Goal: Check status: Check status

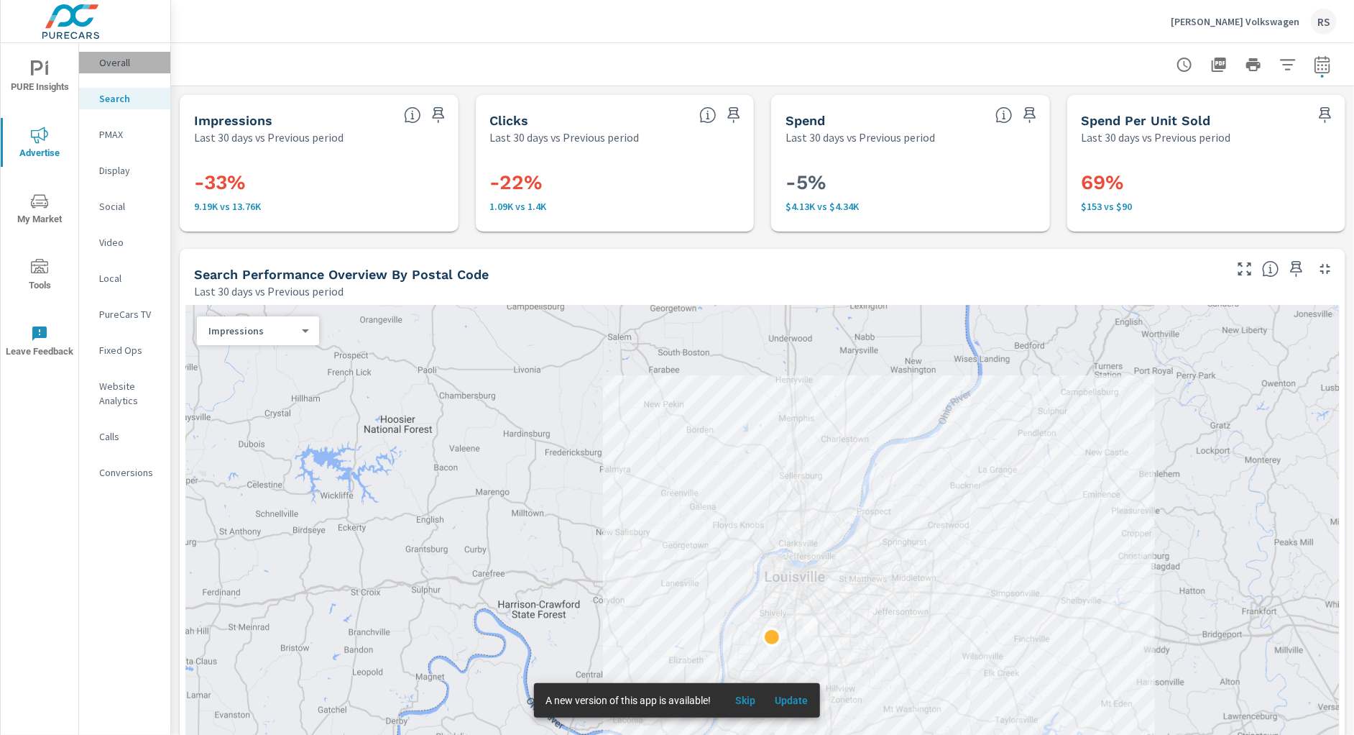
click at [110, 65] on p "Overall" at bounding box center [129, 62] width 60 height 14
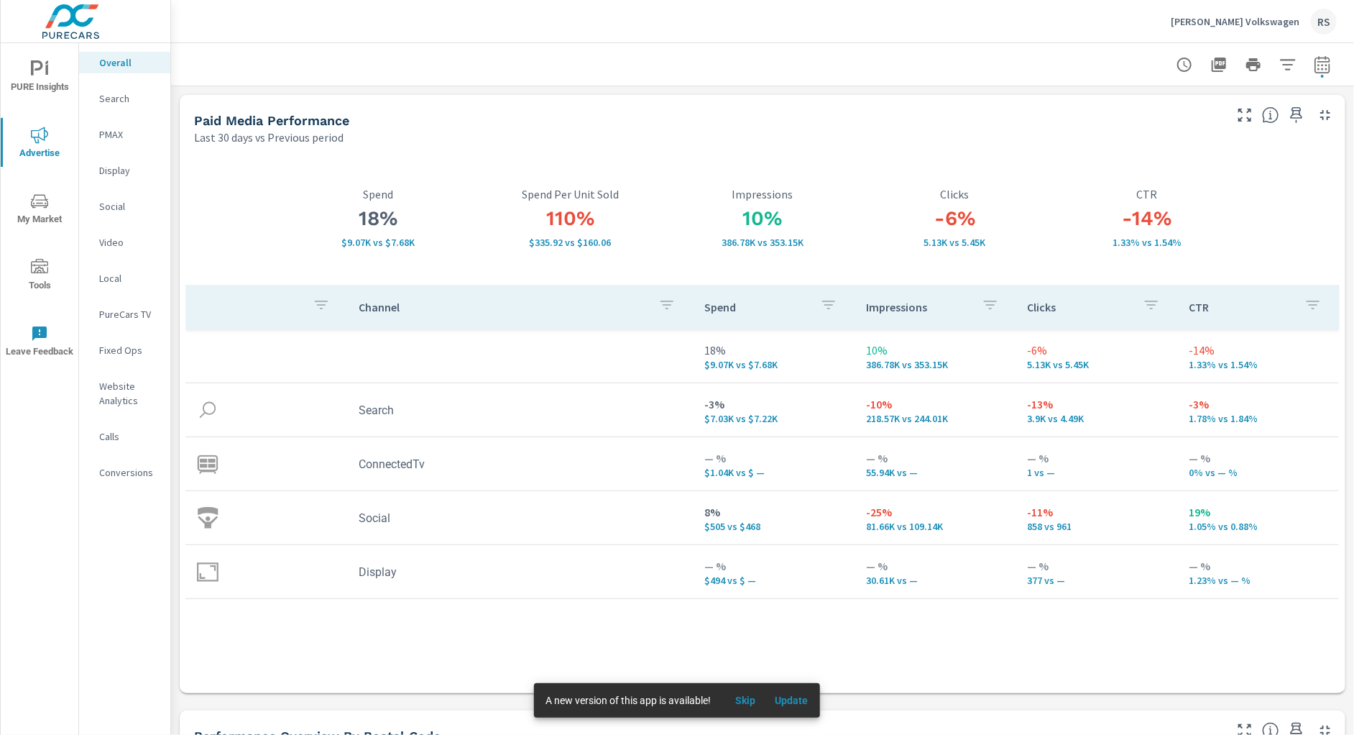
click at [791, 698] on span "Update" at bounding box center [791, 700] width 35 height 13
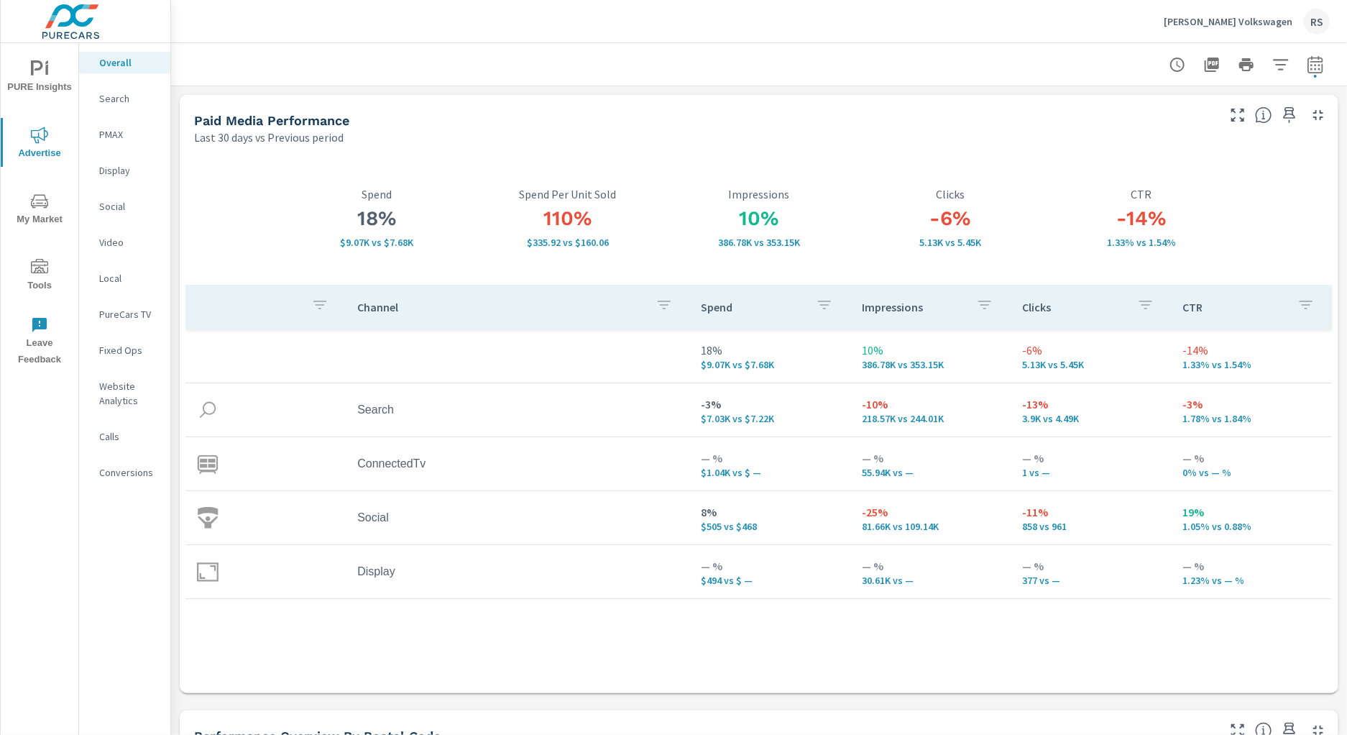
click at [646, 119] on div "Paid Media Performance" at bounding box center [704, 120] width 1021 height 17
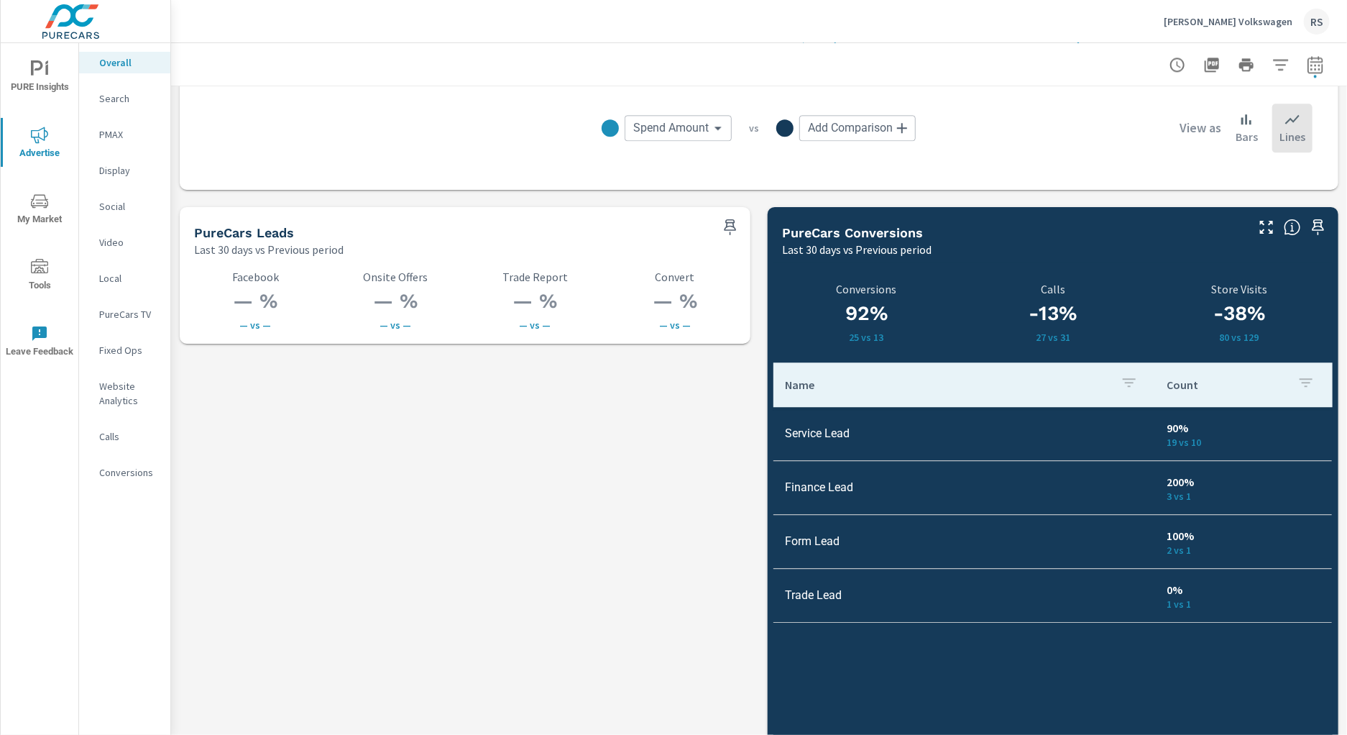
scroll to position [1886, 0]
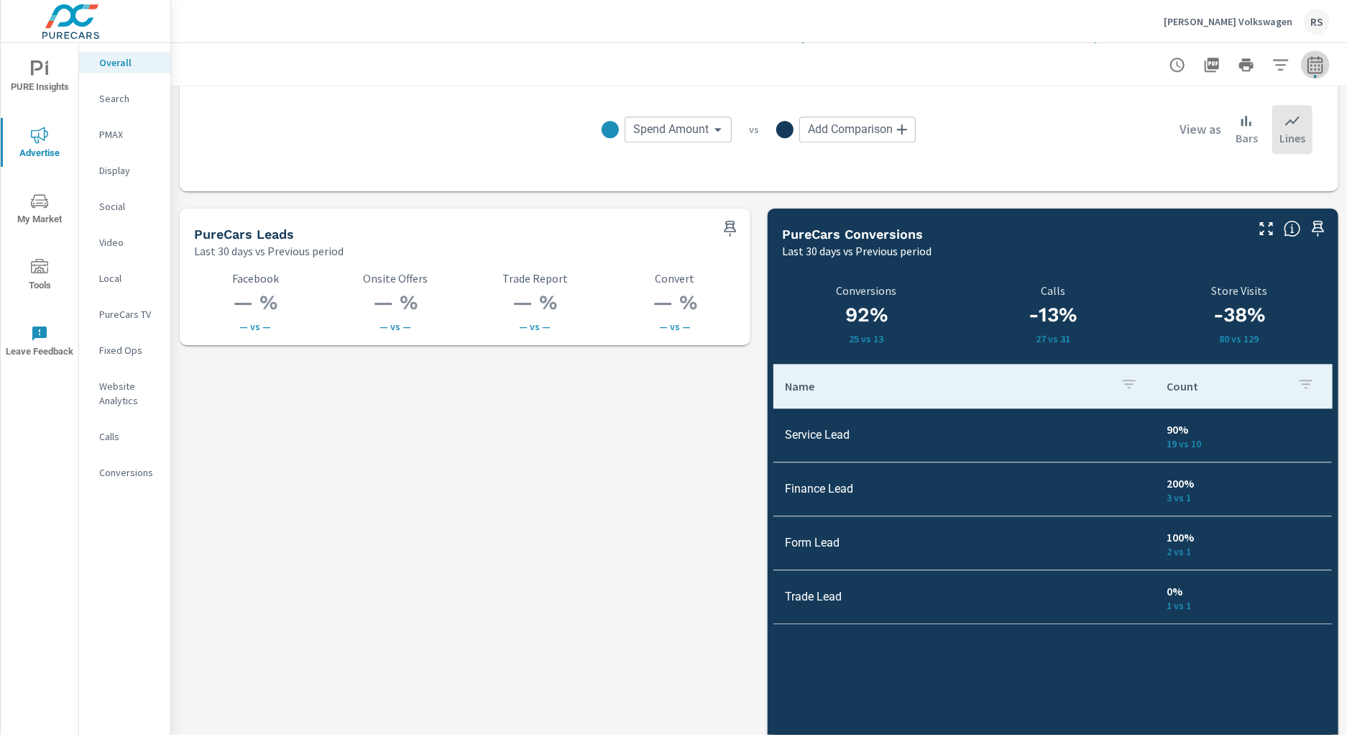
click at [1307, 65] on icon "button" at bounding box center [1315, 64] width 17 height 17
select select "Last 30 days"
select select "Previous period"
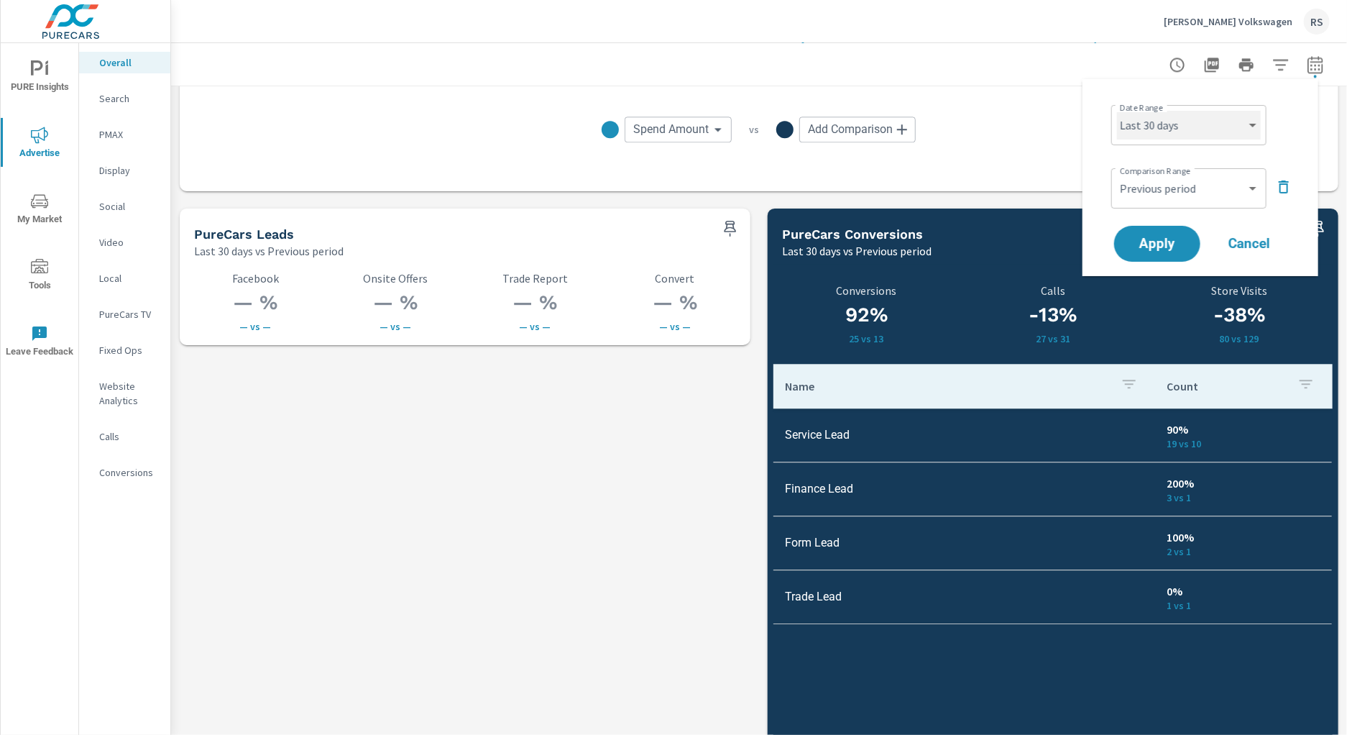
click at [1254, 130] on select "Custom [DATE] Last week Last 7 days Last 14 days Last 30 days Last 45 days Last…" at bounding box center [1189, 125] width 144 height 29
click at [1117, 111] on select "Custom [DATE] Last week Last 7 days Last 14 days Last 30 days Last 45 days Last…" at bounding box center [1189, 125] width 144 height 29
select select "Last month"
click at [1277, 190] on icon "button" at bounding box center [1283, 186] width 17 height 17
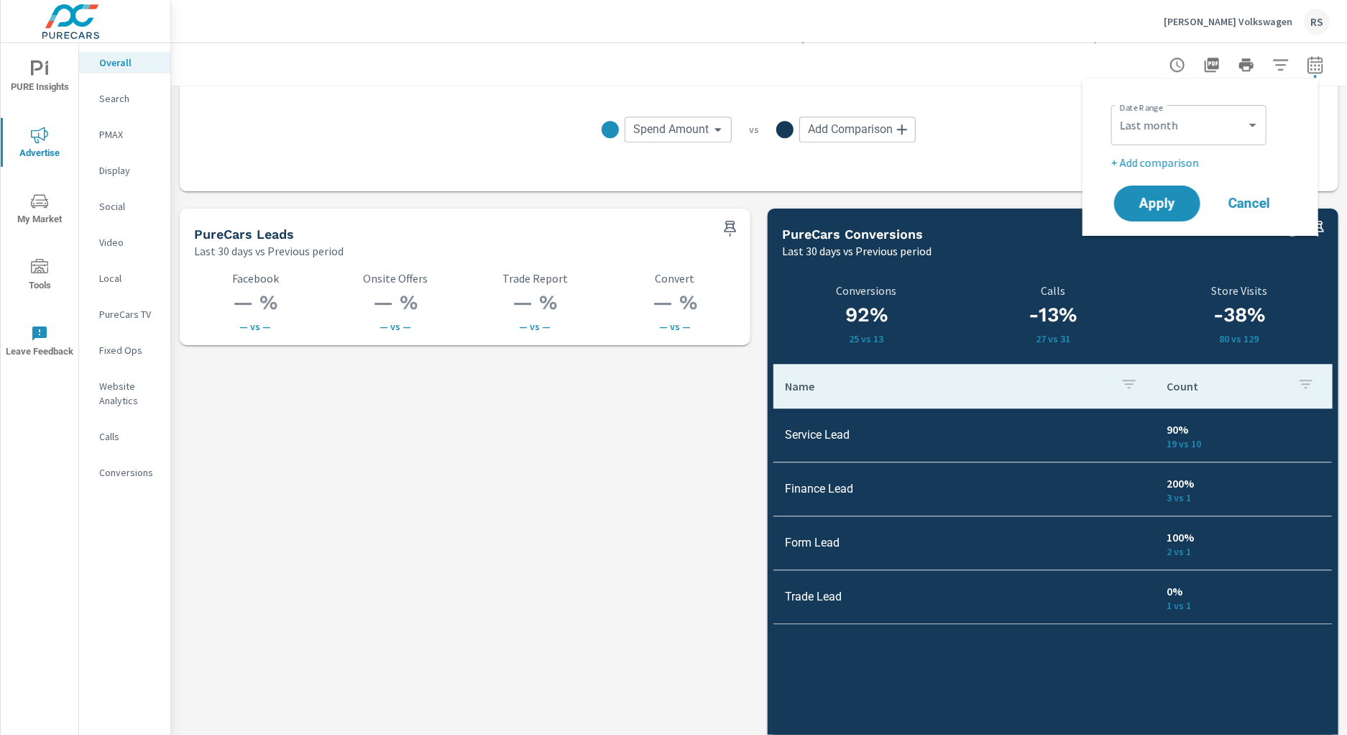
click at [1171, 163] on p "+ Add comparison" at bounding box center [1203, 162] width 184 height 17
select select "Previous period"
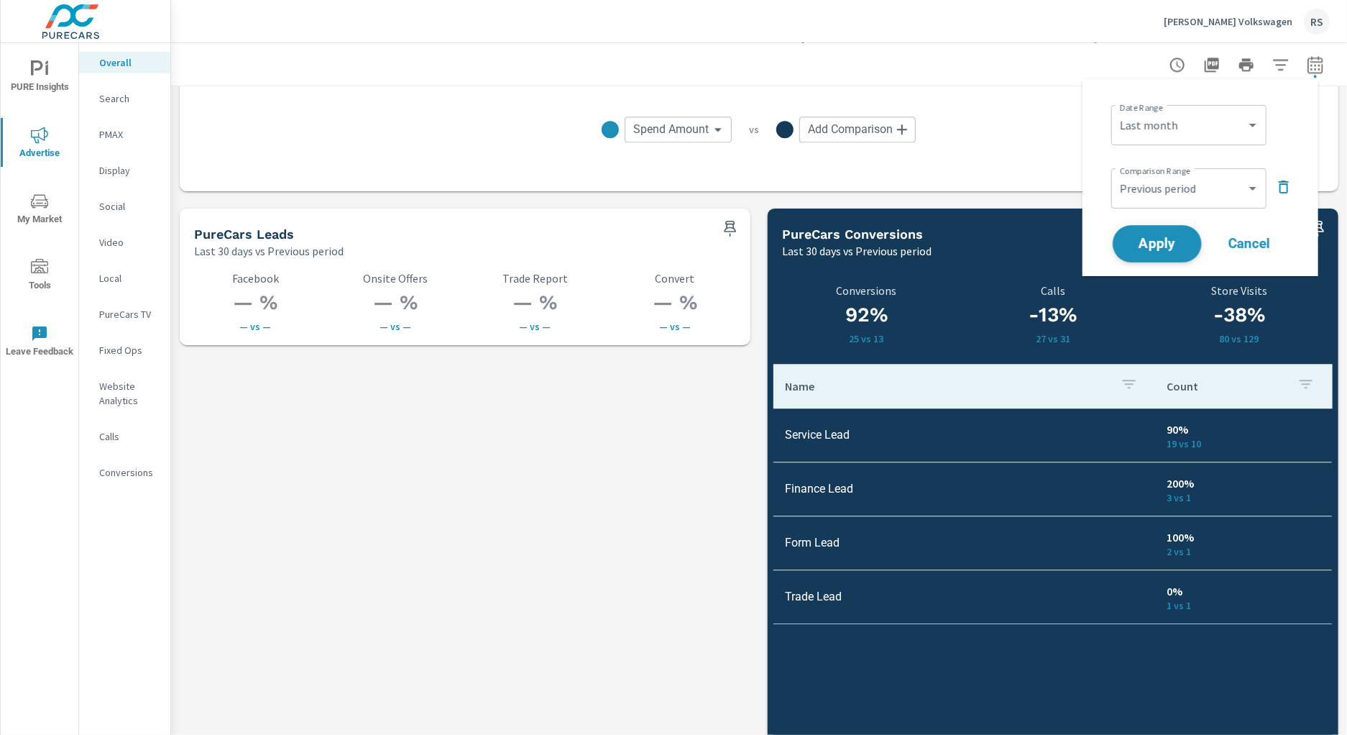
click at [1167, 244] on span "Apply" at bounding box center [1157, 244] width 59 height 14
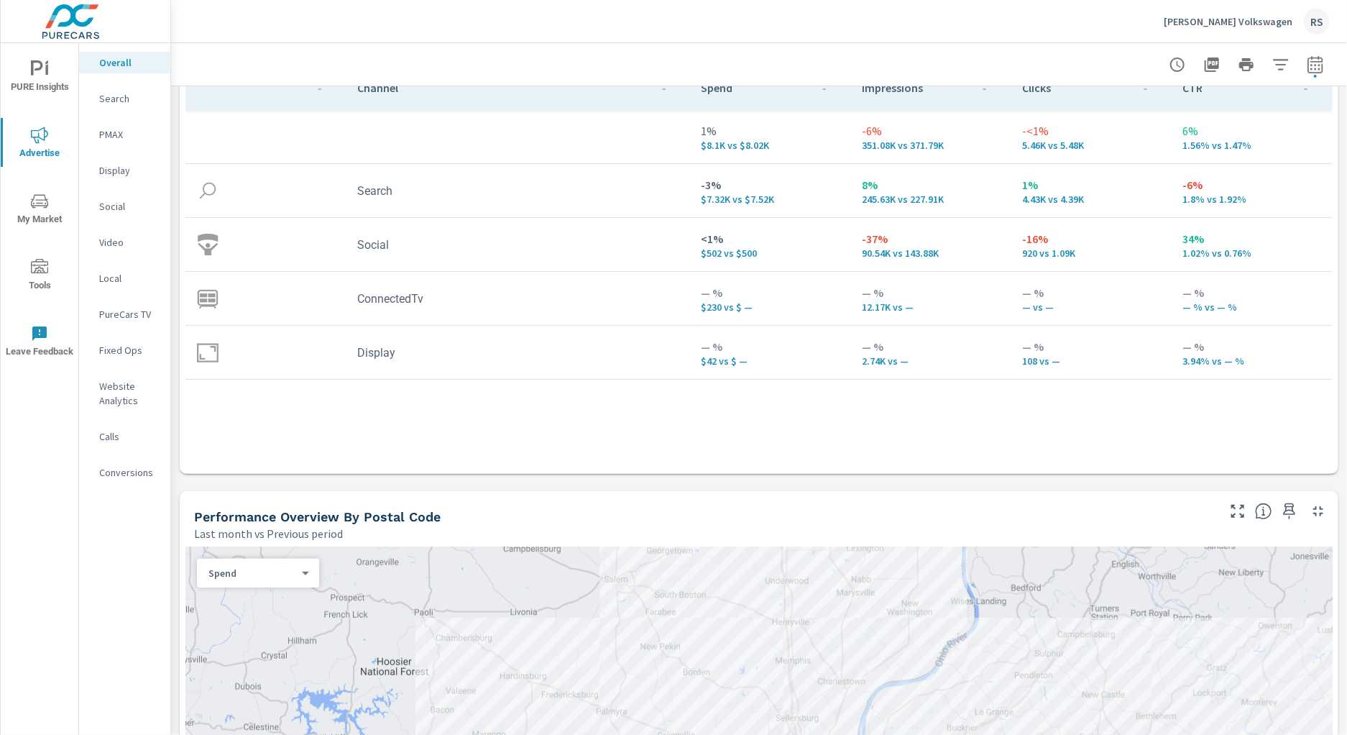
scroll to position [199, 0]
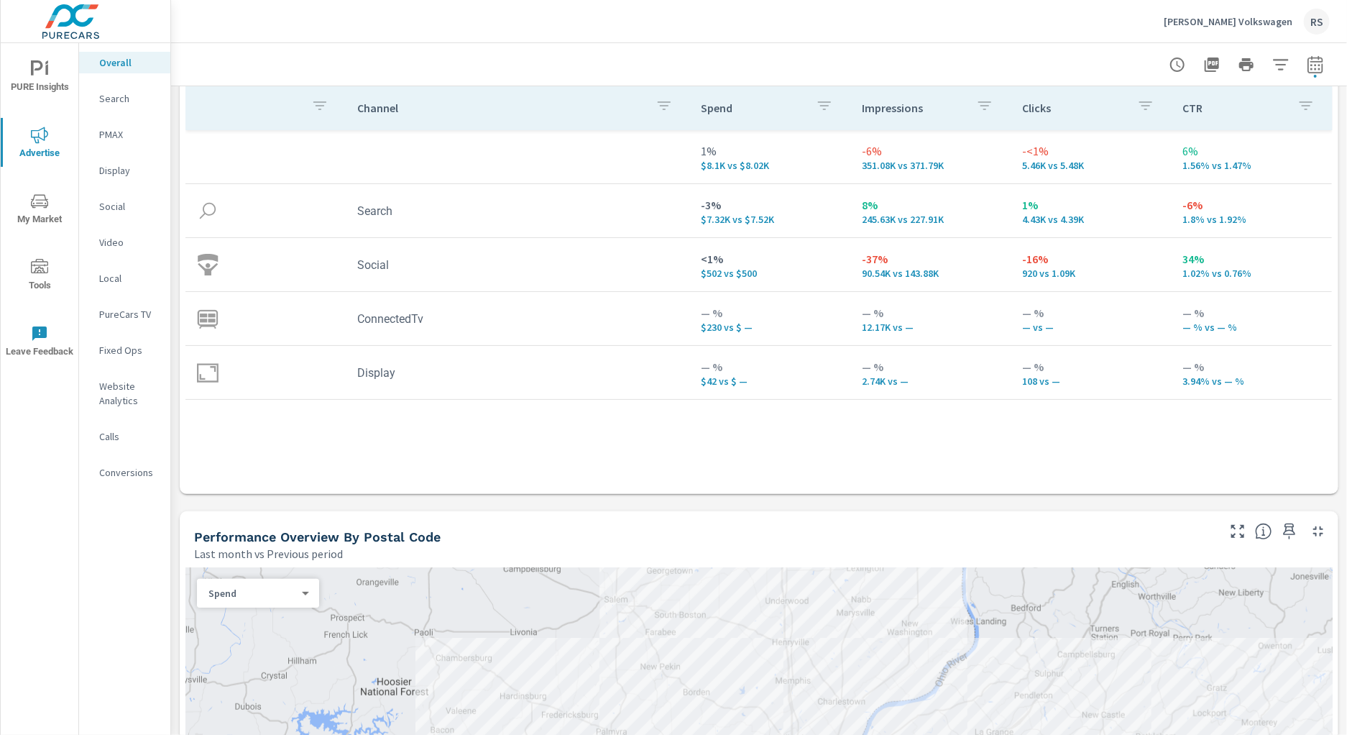
click at [124, 315] on p "PureCars TV" at bounding box center [129, 314] width 60 height 14
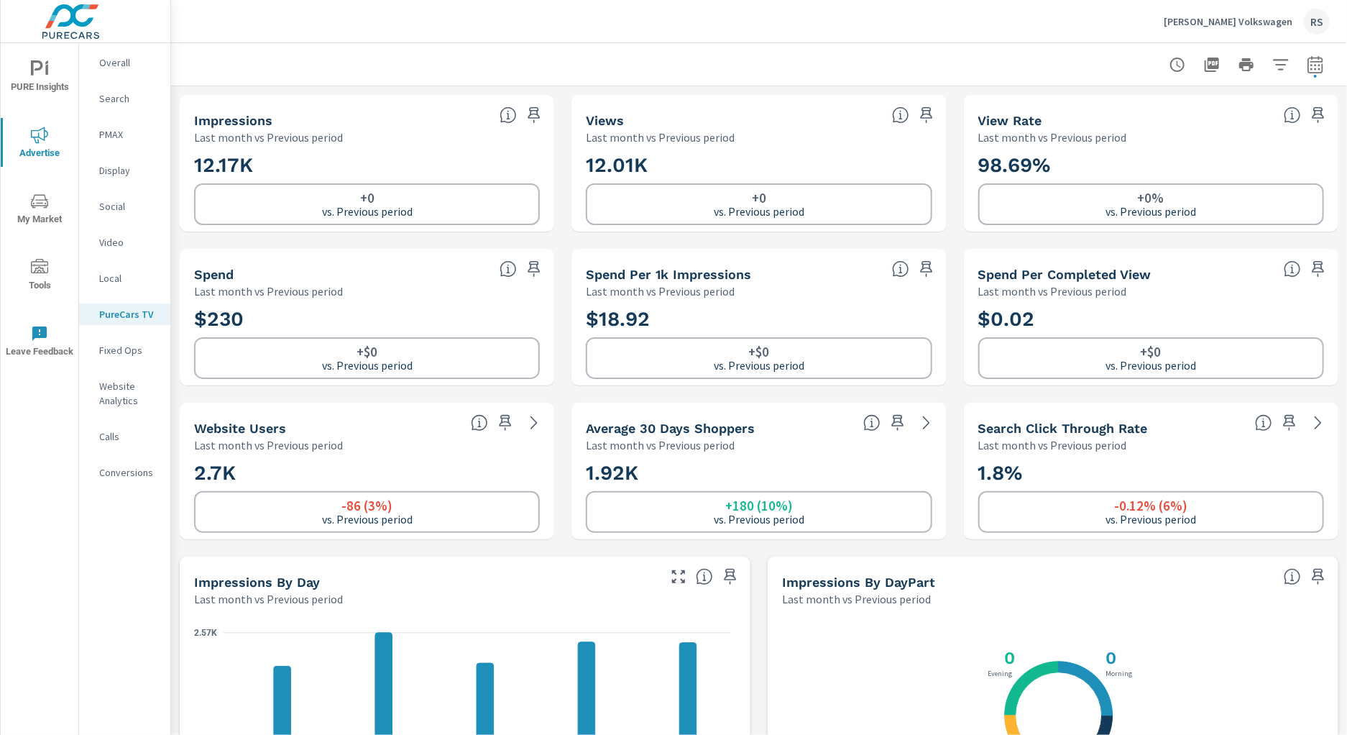
click at [1307, 69] on icon "button" at bounding box center [1315, 64] width 17 height 17
select select "Last month"
select select "Previous period"
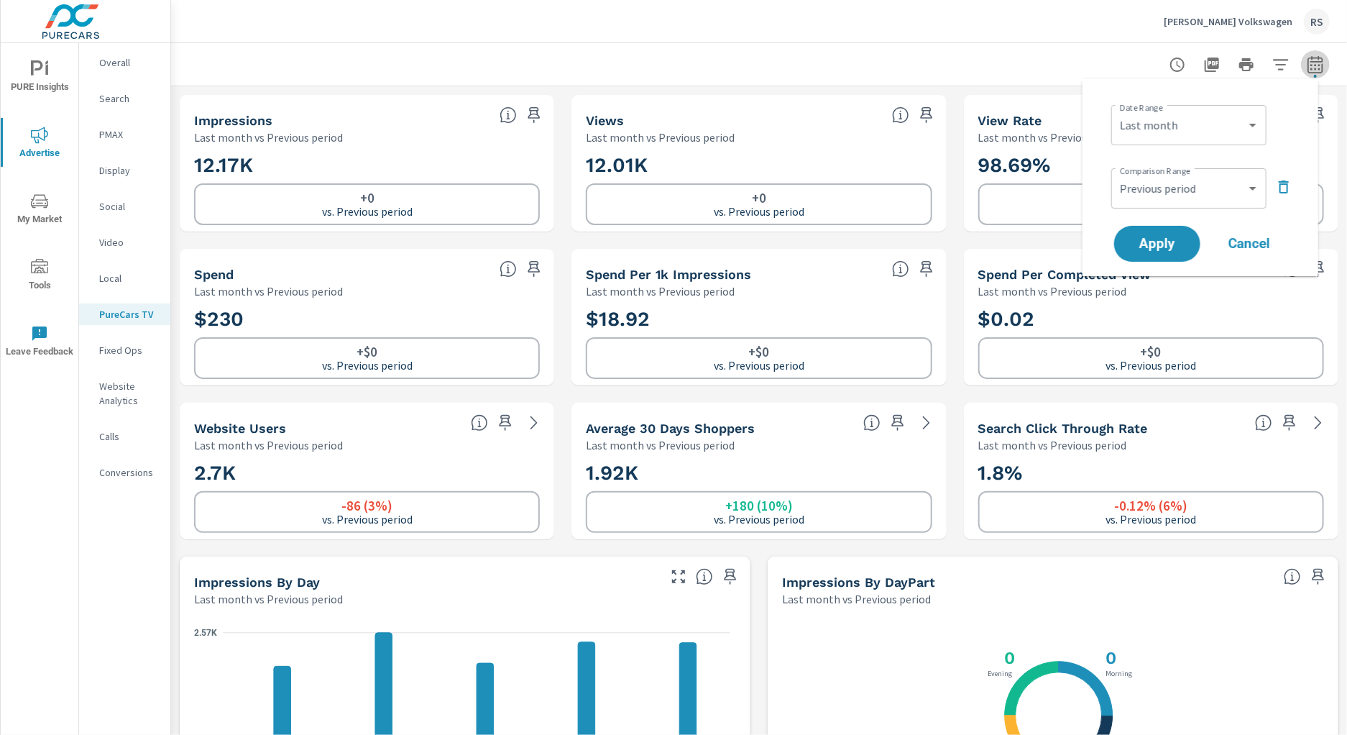
click at [1307, 69] on icon "button" at bounding box center [1315, 64] width 17 height 17
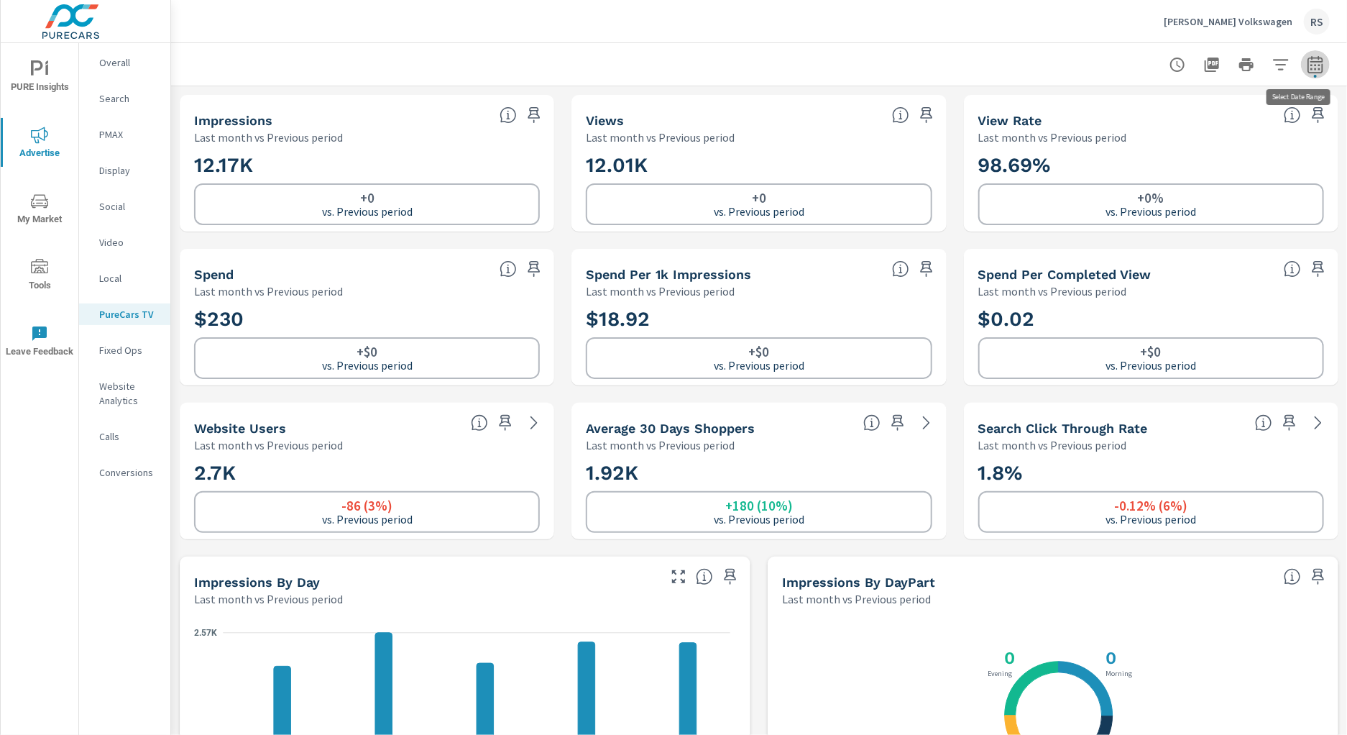
click at [1307, 62] on icon "button" at bounding box center [1315, 64] width 17 height 17
select select "Last month"
select select "Previous period"
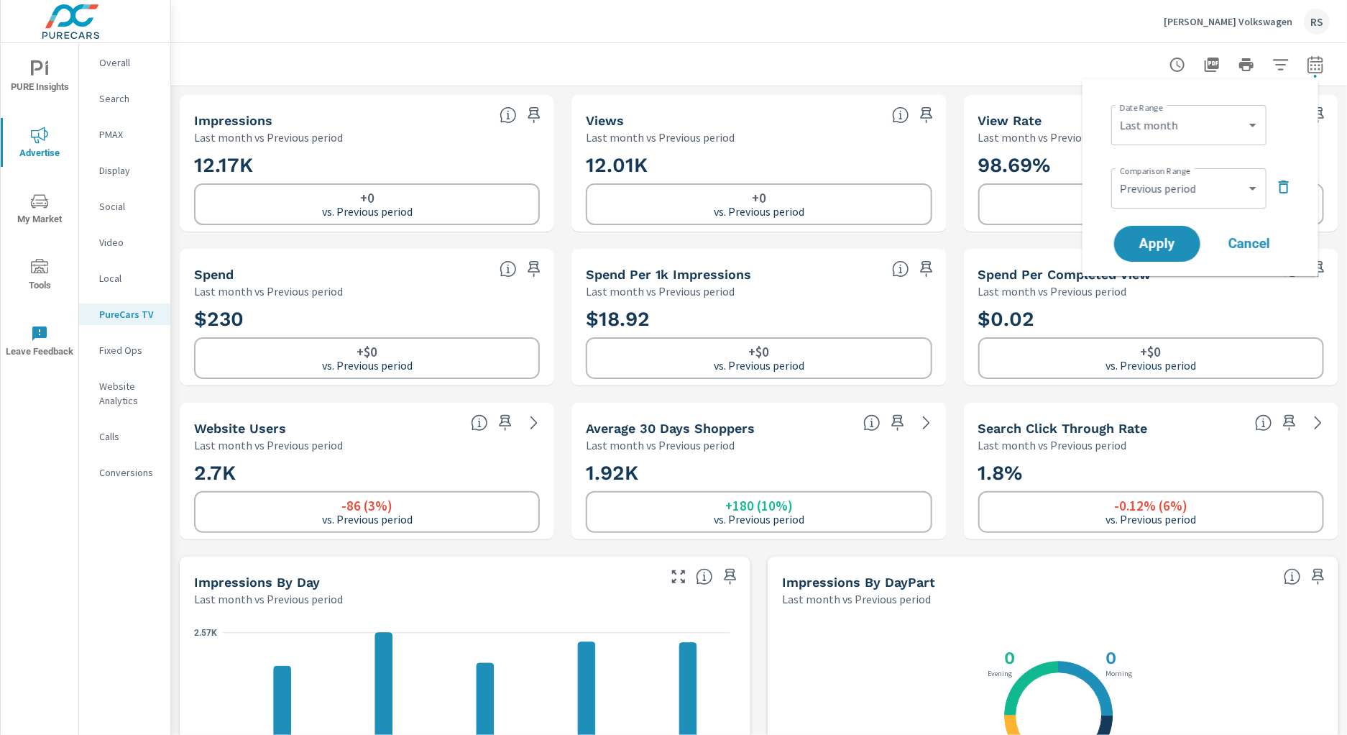
click at [1333, 57] on div at bounding box center [759, 64] width 1176 height 42
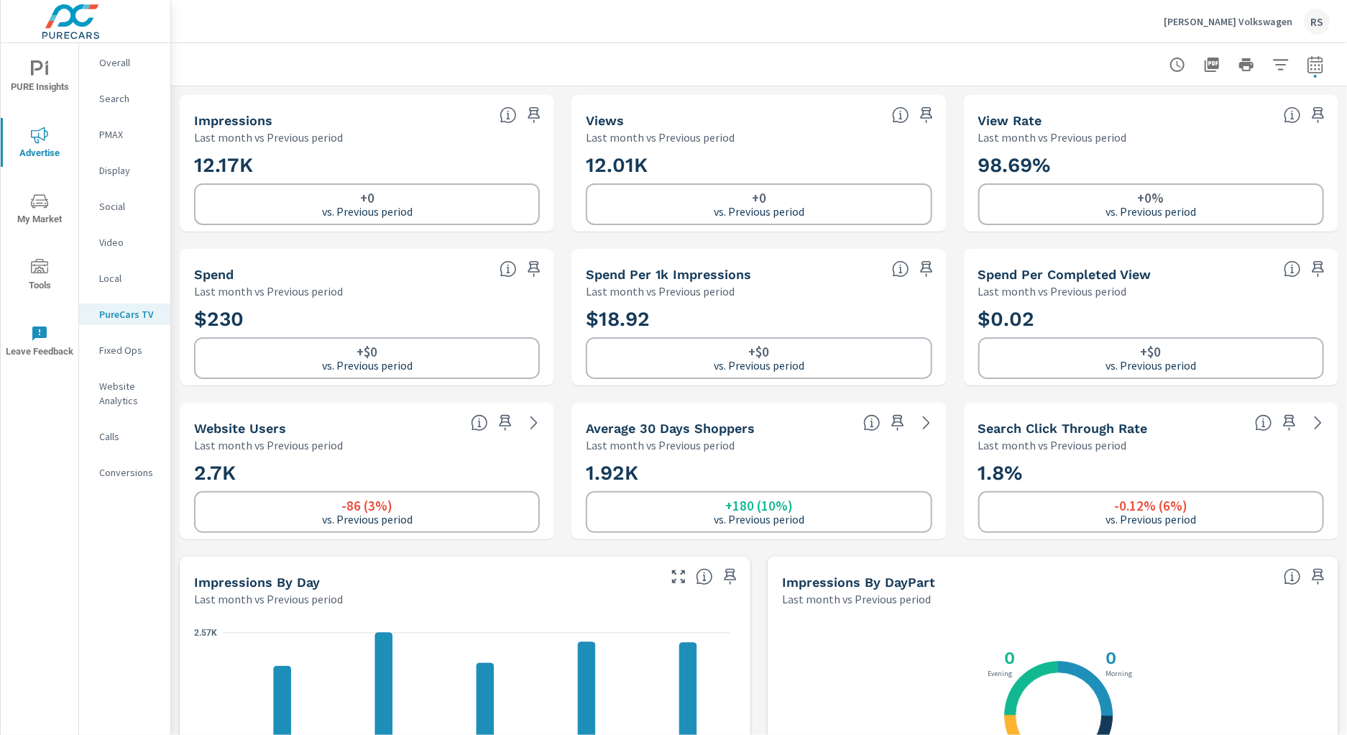
click at [1307, 68] on icon "button" at bounding box center [1315, 64] width 17 height 17
select select "Last month"
select select "Previous period"
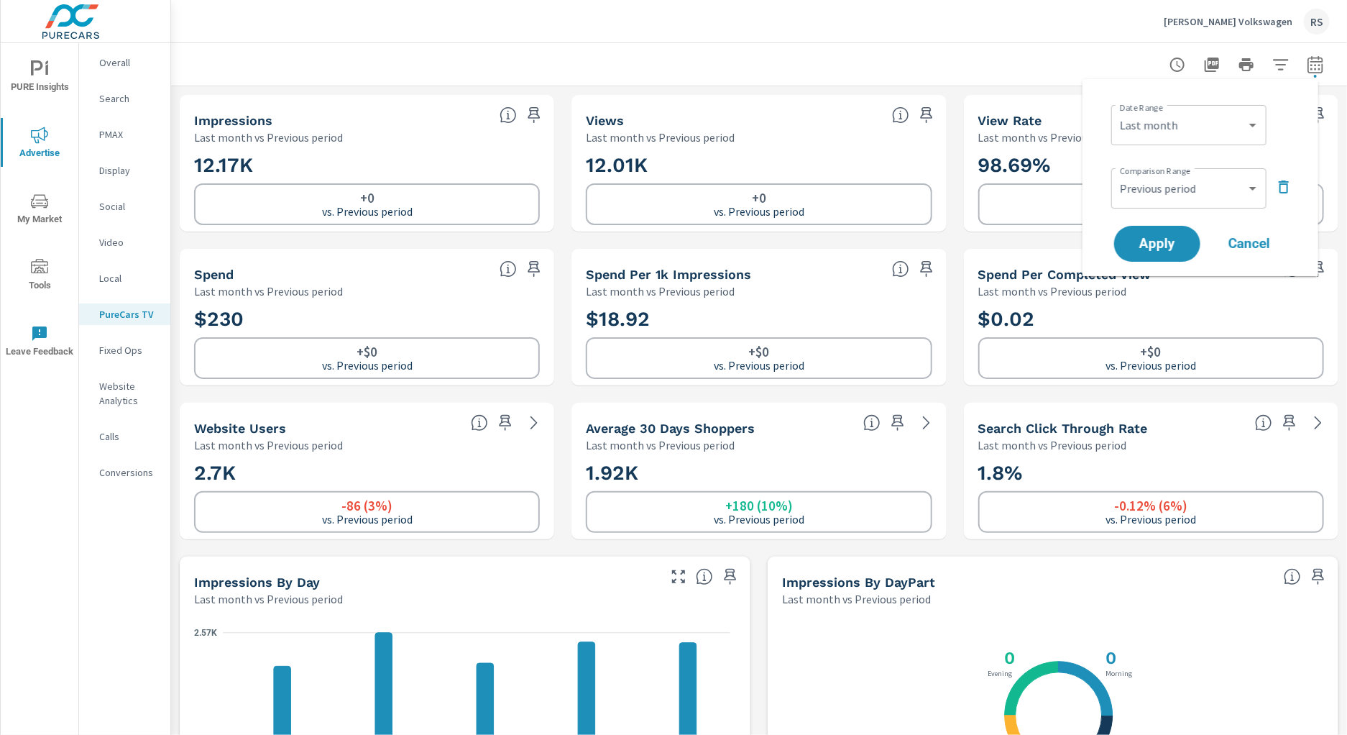
click at [1283, 182] on icon "button" at bounding box center [1284, 186] width 10 height 13
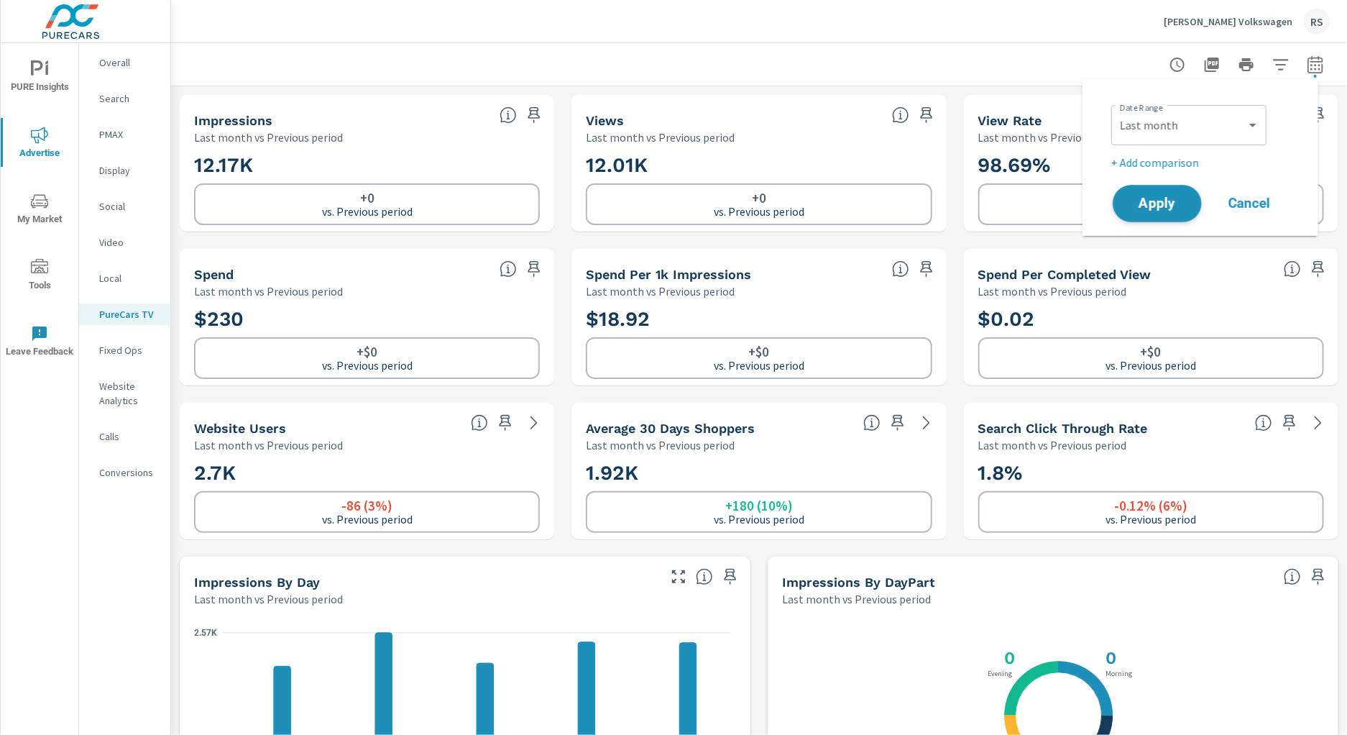
click at [1181, 201] on span "Apply" at bounding box center [1157, 204] width 59 height 14
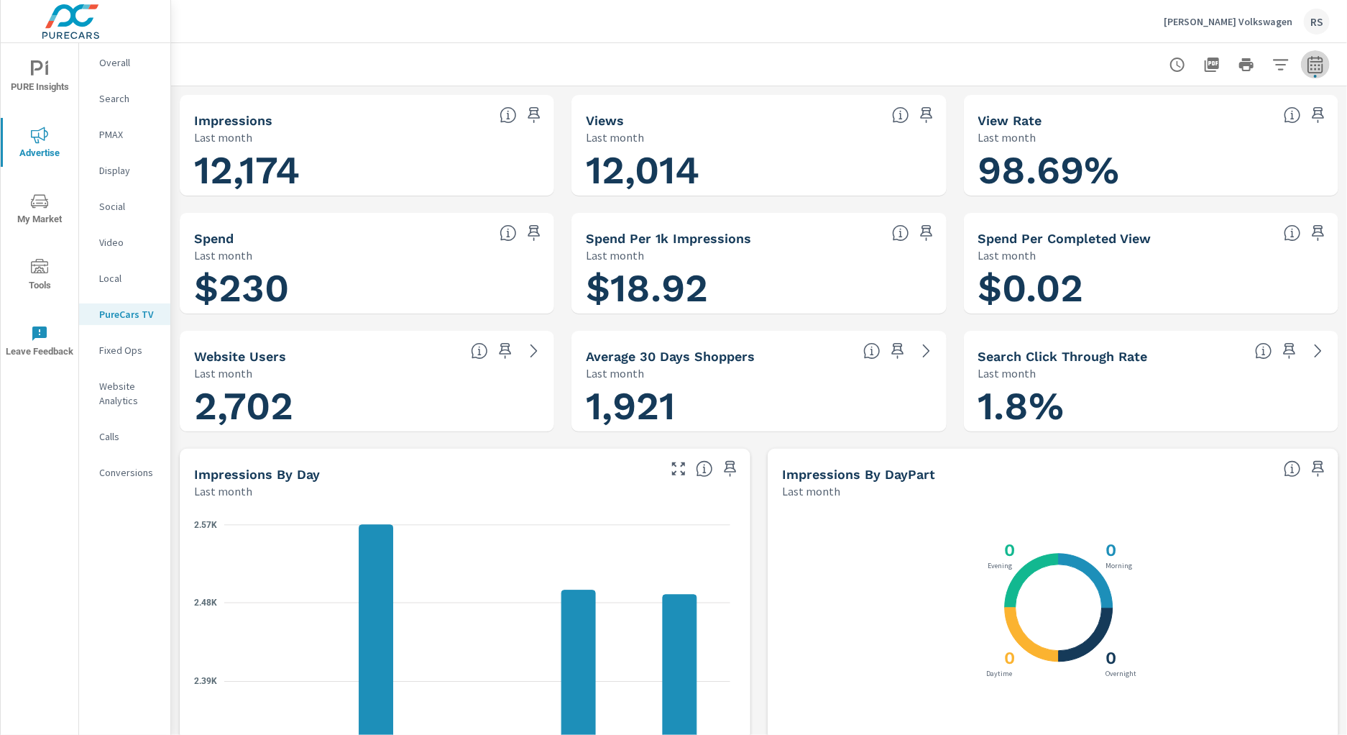
click at [1308, 71] on icon "button" at bounding box center [1315, 64] width 17 height 17
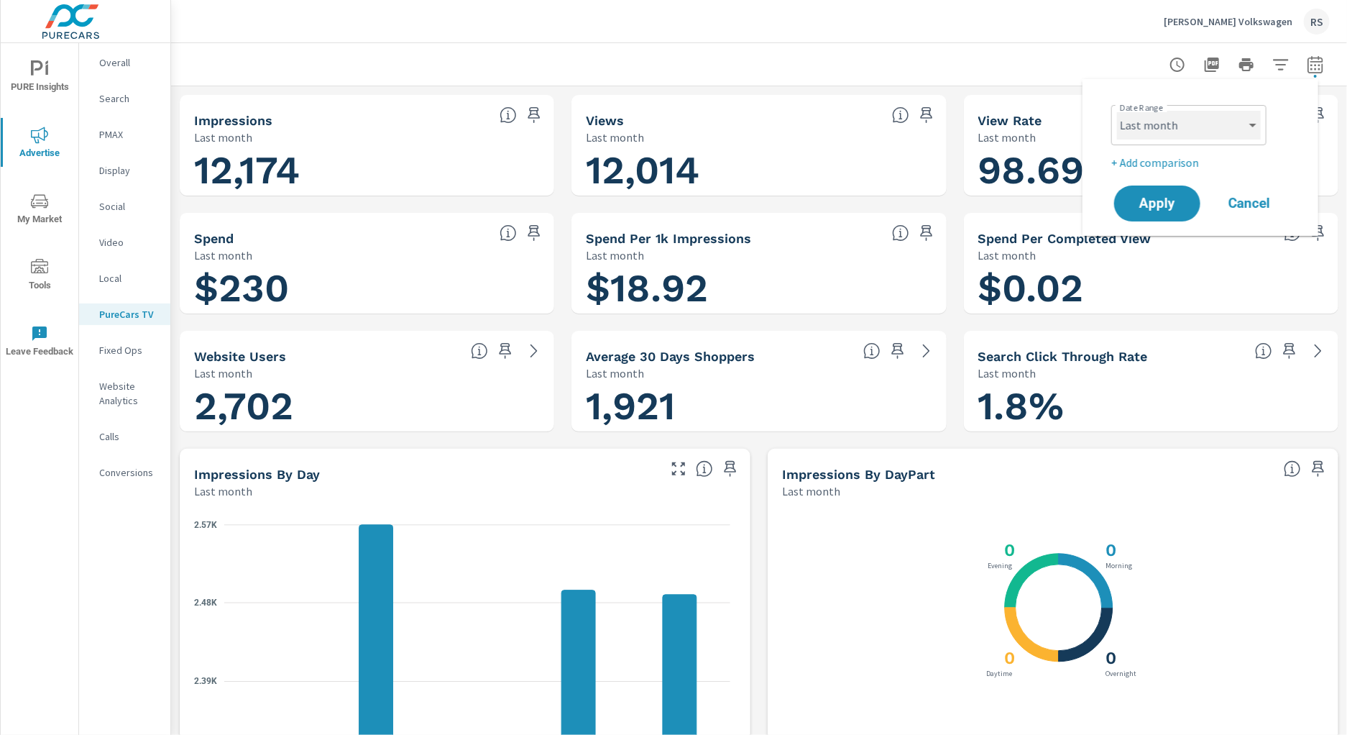
click at [1256, 124] on select "Custom [DATE] Last week Last 7 days Last 14 days Last 30 days Last 45 days Last…" at bounding box center [1189, 125] width 144 height 29
click at [1117, 111] on select "Custom [DATE] Last week Last 7 days Last 14 days Last 30 days Last 45 days Last…" at bounding box center [1189, 125] width 144 height 29
select select "custom"
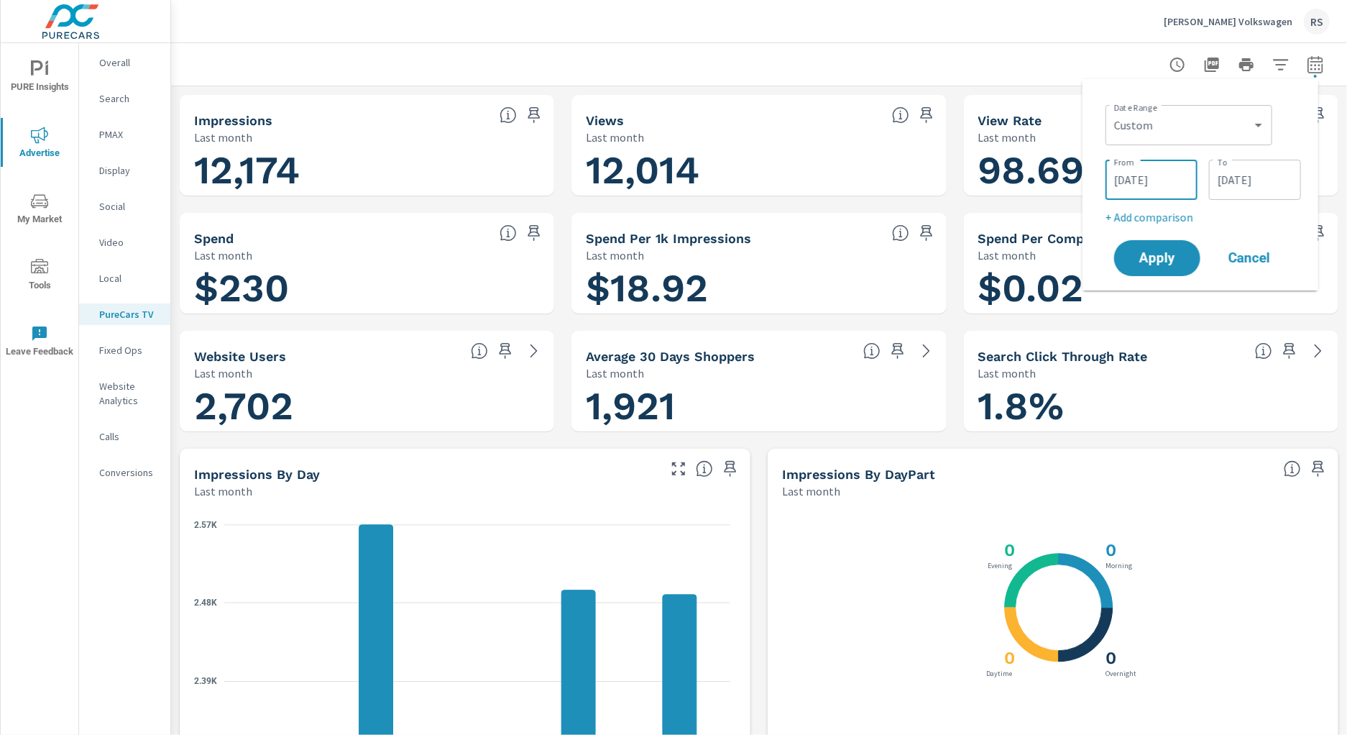
click at [1149, 177] on input "[DATE]" at bounding box center [1151, 179] width 81 height 29
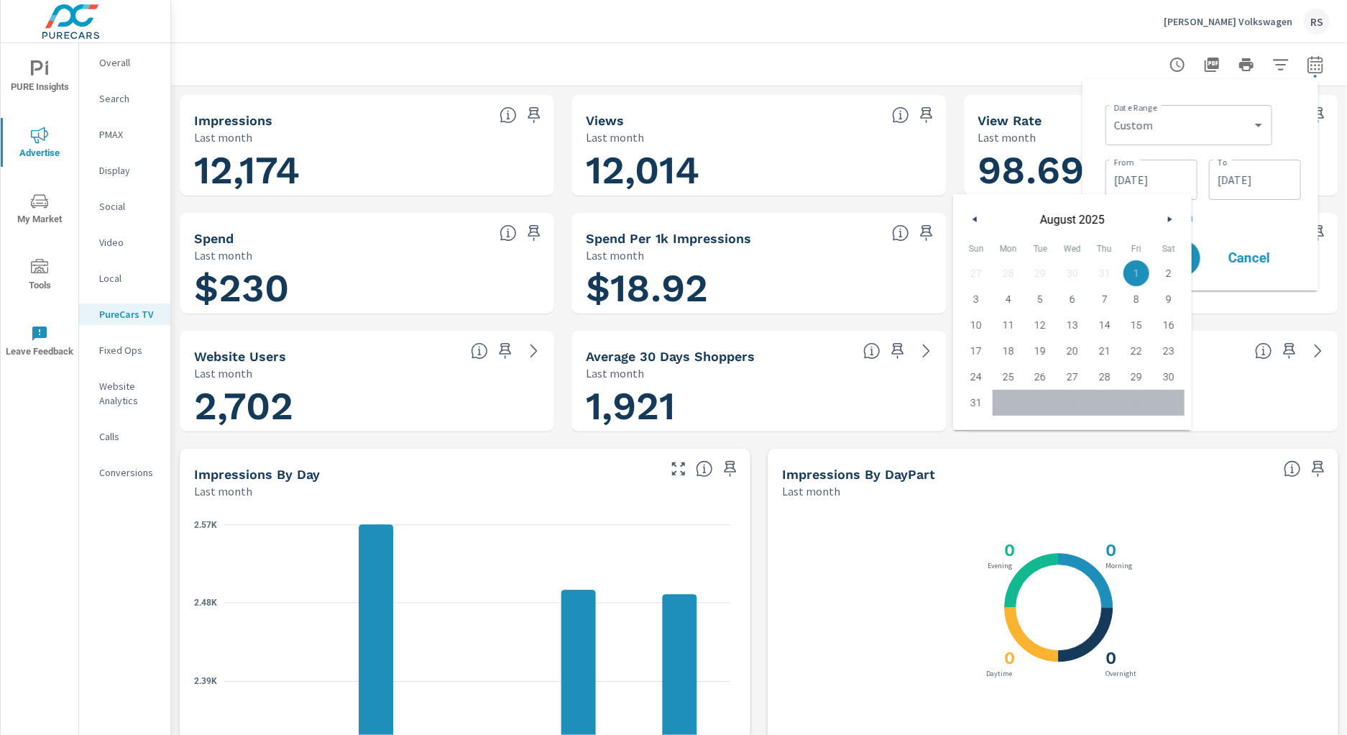
click at [980, 218] on button "button" at bounding box center [975, 219] width 17 height 17
click at [1039, 271] on span "1" at bounding box center [1040, 273] width 32 height 19
type input "[DATE]"
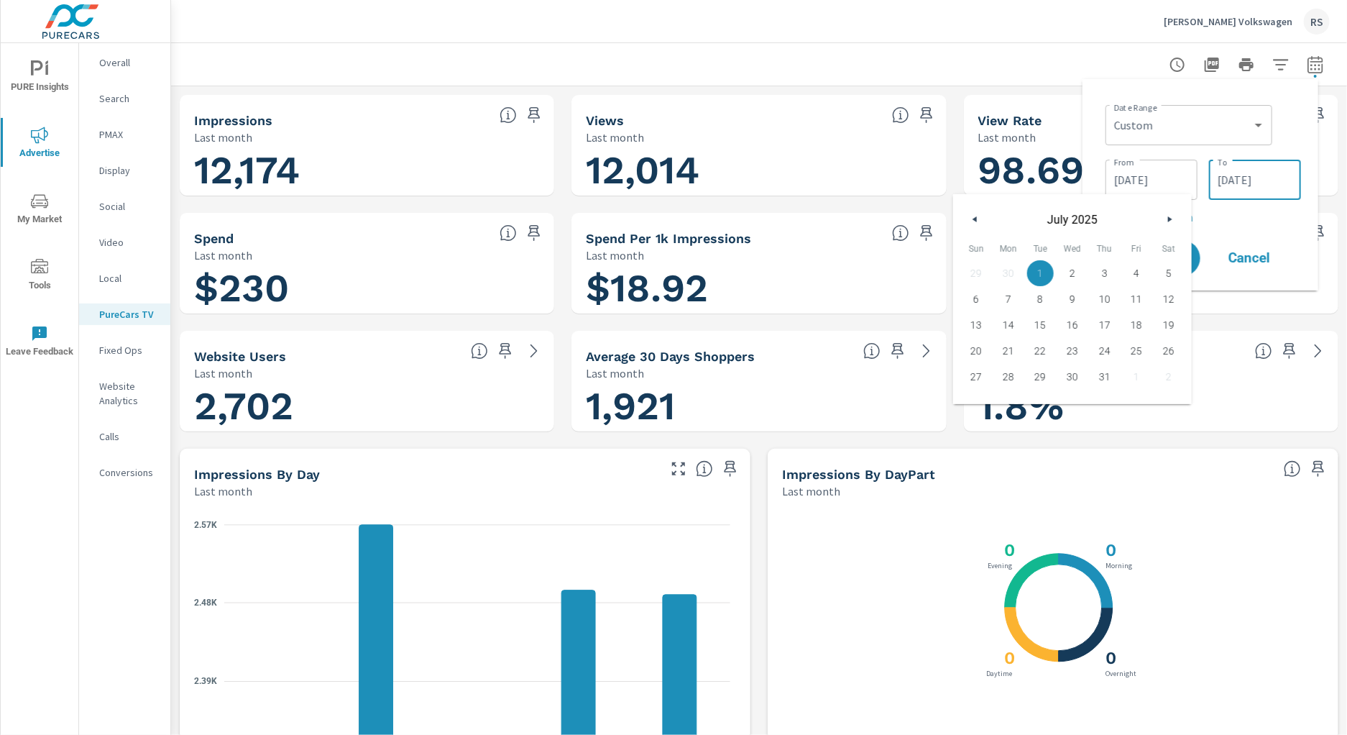
click at [1250, 181] on input "[DATE]" at bounding box center [1255, 179] width 81 height 29
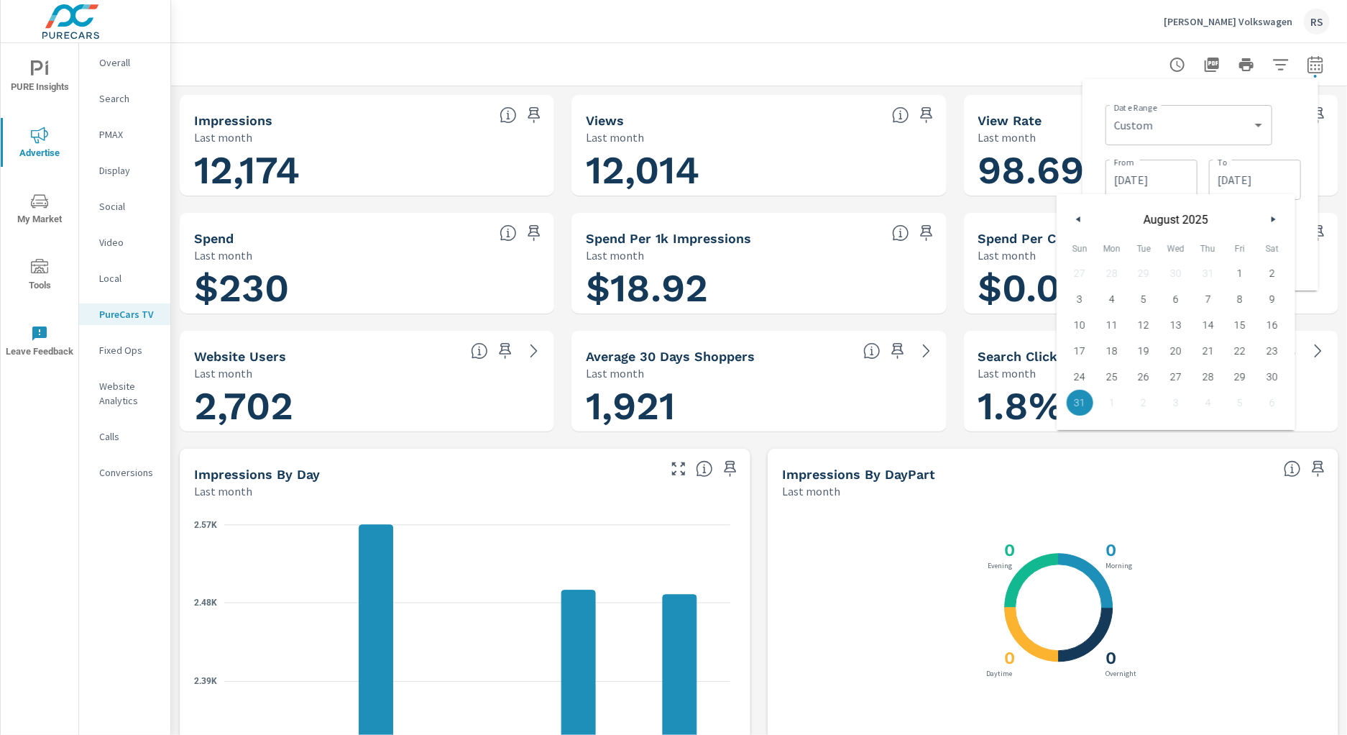
click at [1083, 216] on button "button" at bounding box center [1078, 219] width 17 height 17
click at [1207, 374] on span "31" at bounding box center [1208, 376] width 32 height 19
type input "[DATE]"
click at [1309, 206] on div "Date Range Custom [DATE] Last week Last 7 days Last 14 days Last 30 days Last 4…" at bounding box center [1201, 184] width 236 height 211
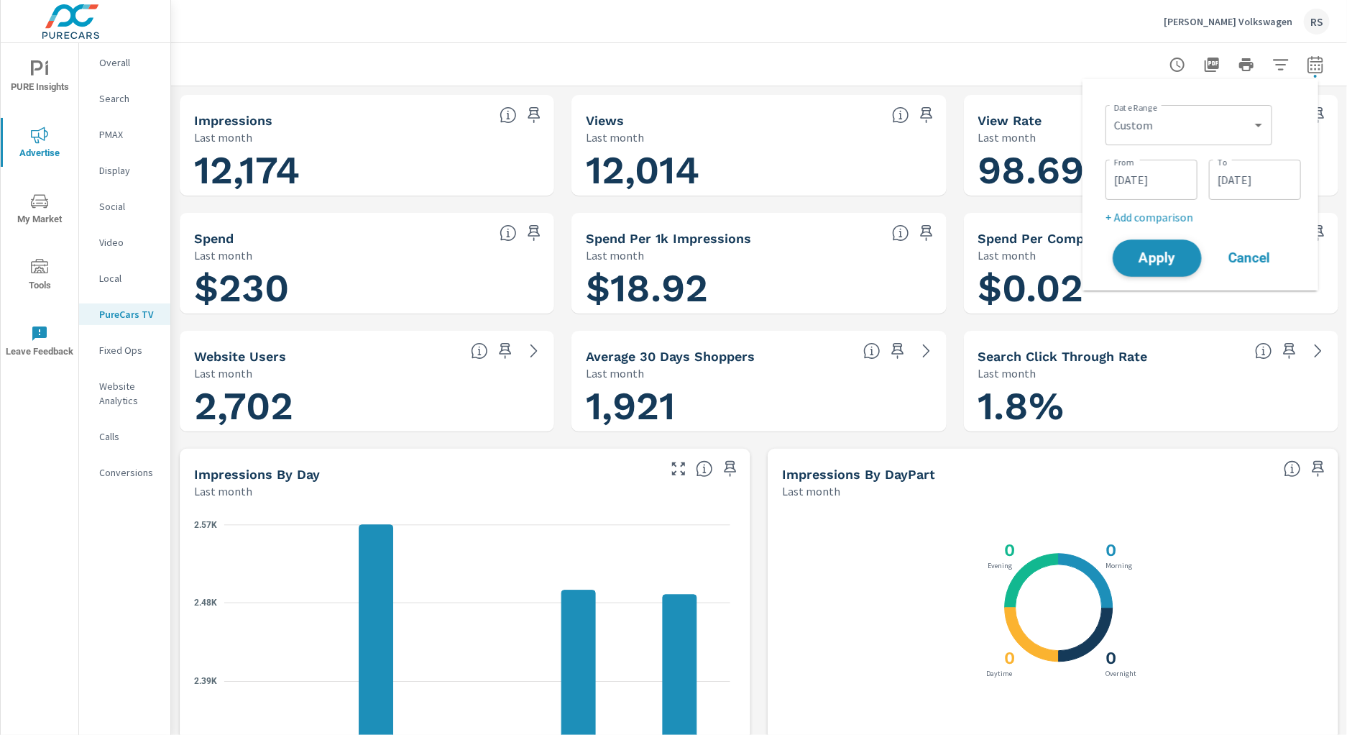
click at [1161, 263] on span "Apply" at bounding box center [1157, 259] width 59 height 14
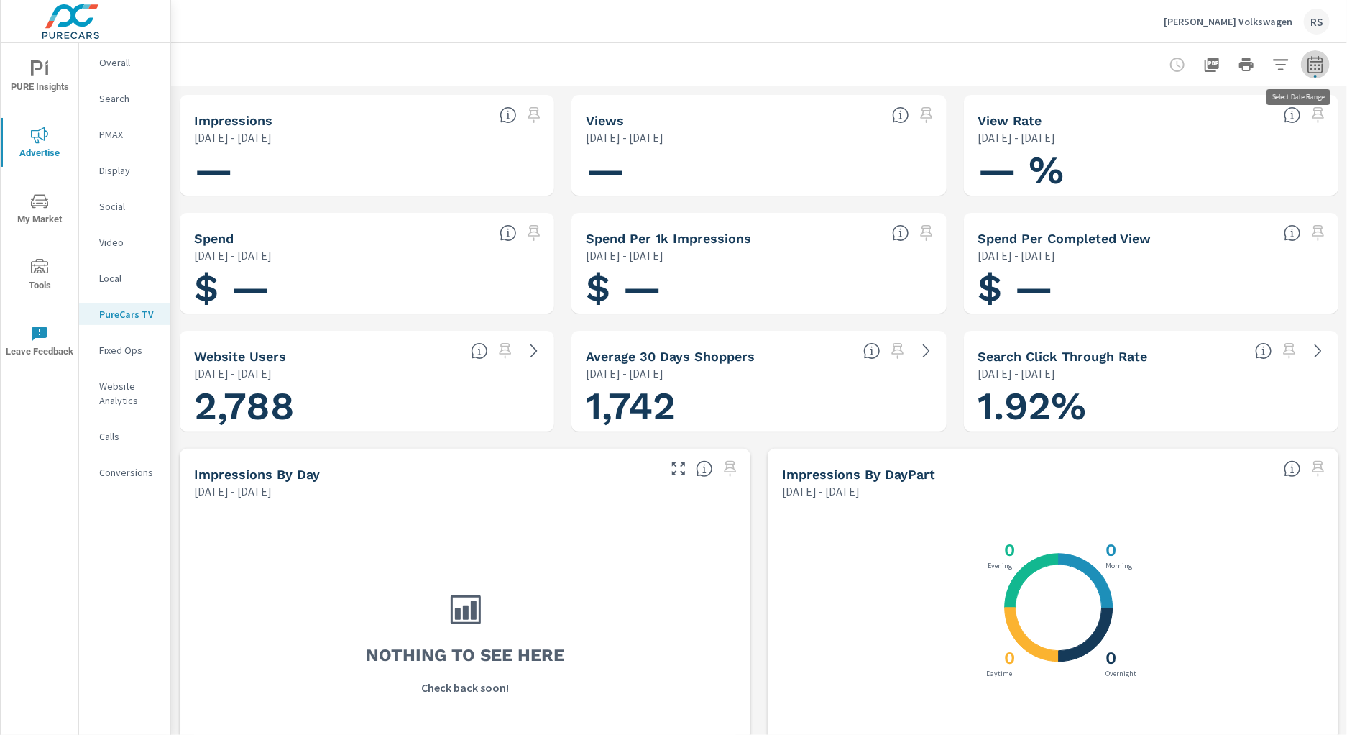
click at [1307, 68] on icon "button" at bounding box center [1315, 64] width 17 height 17
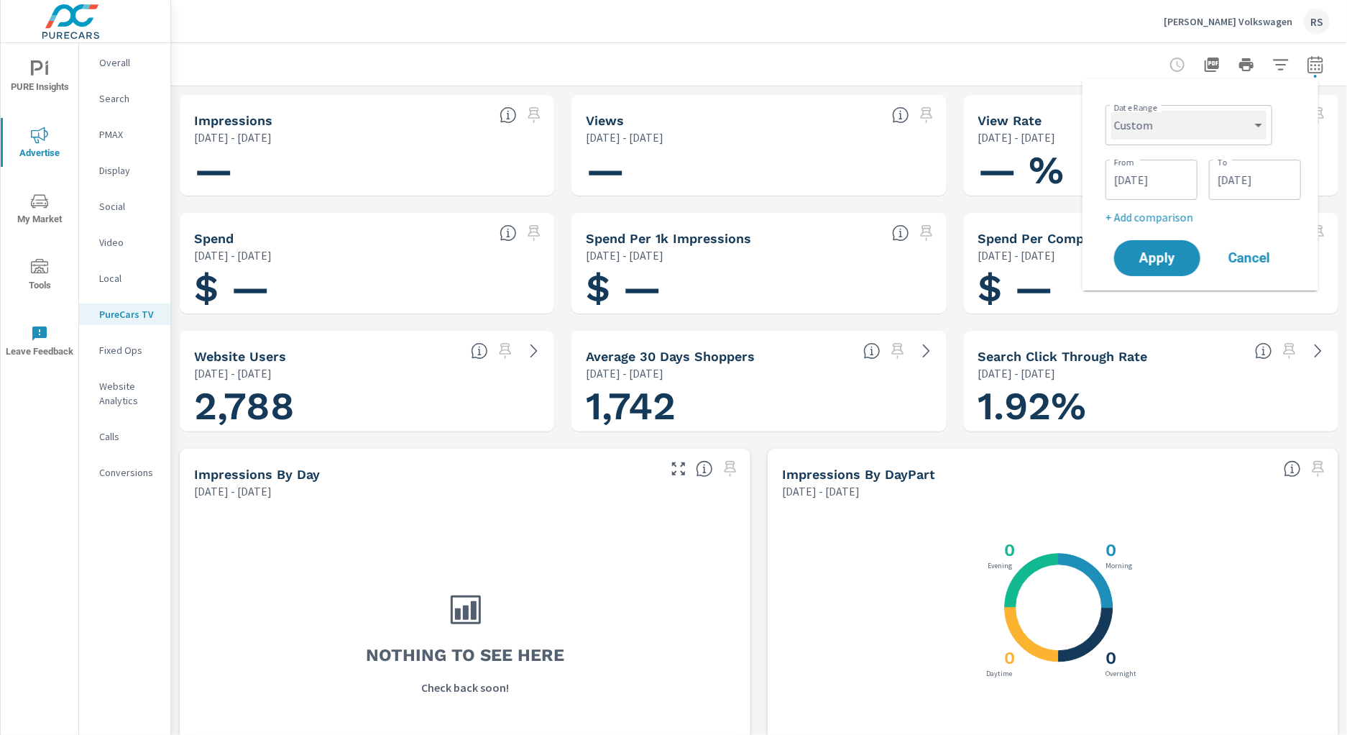
click at [1235, 121] on select "Custom [DATE] Last week Last 7 days Last 14 days Last 30 days Last 45 days Last…" at bounding box center [1188, 125] width 155 height 29
click at [1111, 111] on select "Custom [DATE] Last week Last 7 days Last 14 days Last 30 days Last 45 days Last…" at bounding box center [1188, 125] width 155 height 29
click at [1159, 173] on input "[DATE]" at bounding box center [1151, 179] width 81 height 29
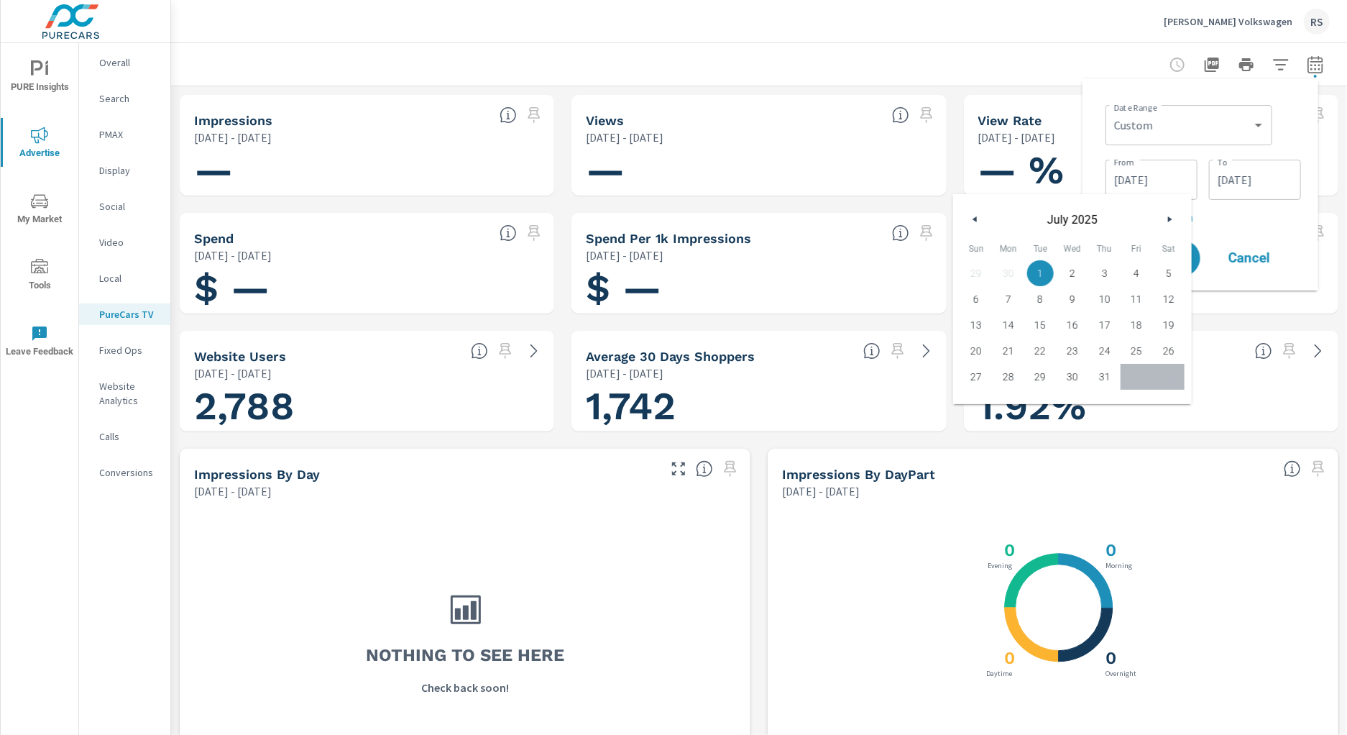
click at [977, 221] on button "button" at bounding box center [975, 219] width 17 height 17
click at [970, 270] on span "1" at bounding box center [976, 273] width 32 height 19
type input "[DATE]"
click at [1250, 178] on input "[DATE]" at bounding box center [1255, 179] width 81 height 29
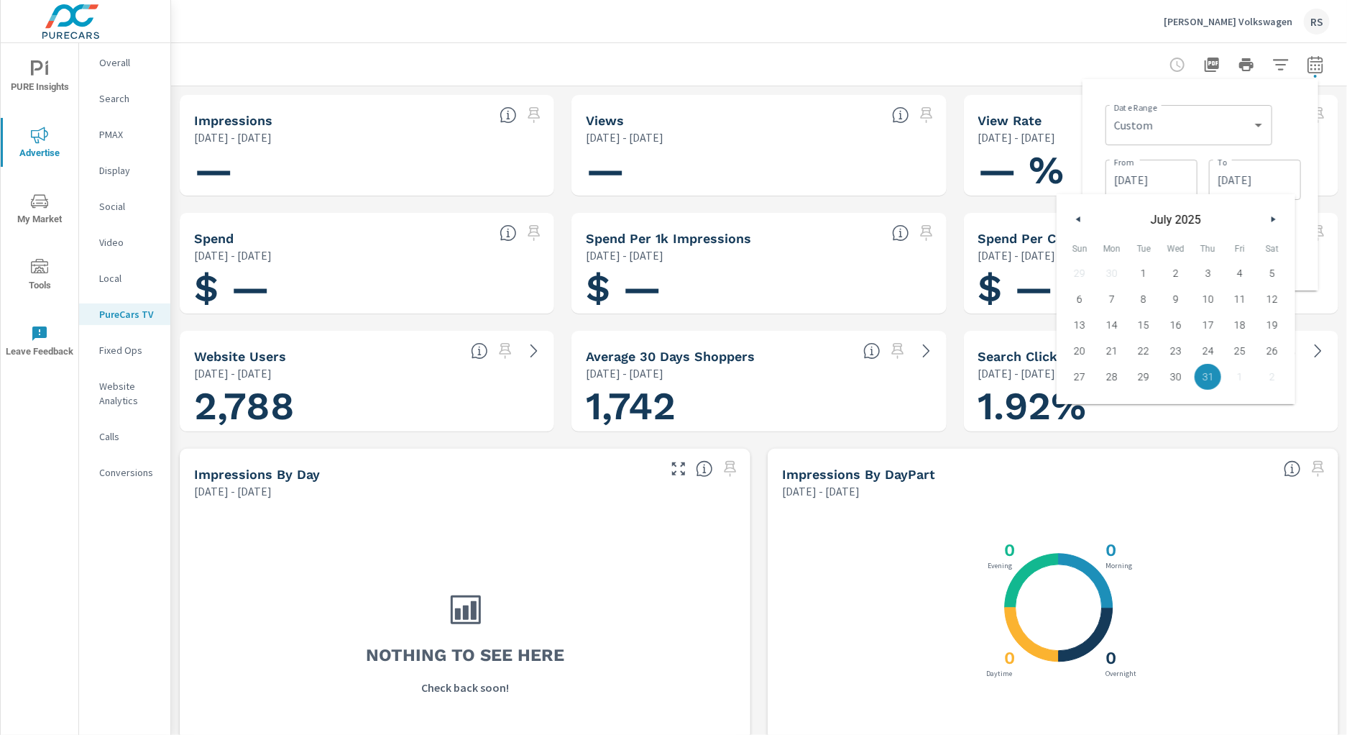
click at [1083, 224] on button "button" at bounding box center [1078, 219] width 17 height 17
click at [1116, 374] on span "30" at bounding box center [1112, 376] width 32 height 19
type input "[DATE]"
click at [1310, 196] on div "Date Range Custom [DATE] Last week Last 7 days Last 14 days Last 30 days Last 4…" at bounding box center [1201, 184] width 236 height 211
click at [1162, 263] on span "Apply" at bounding box center [1157, 259] width 59 height 14
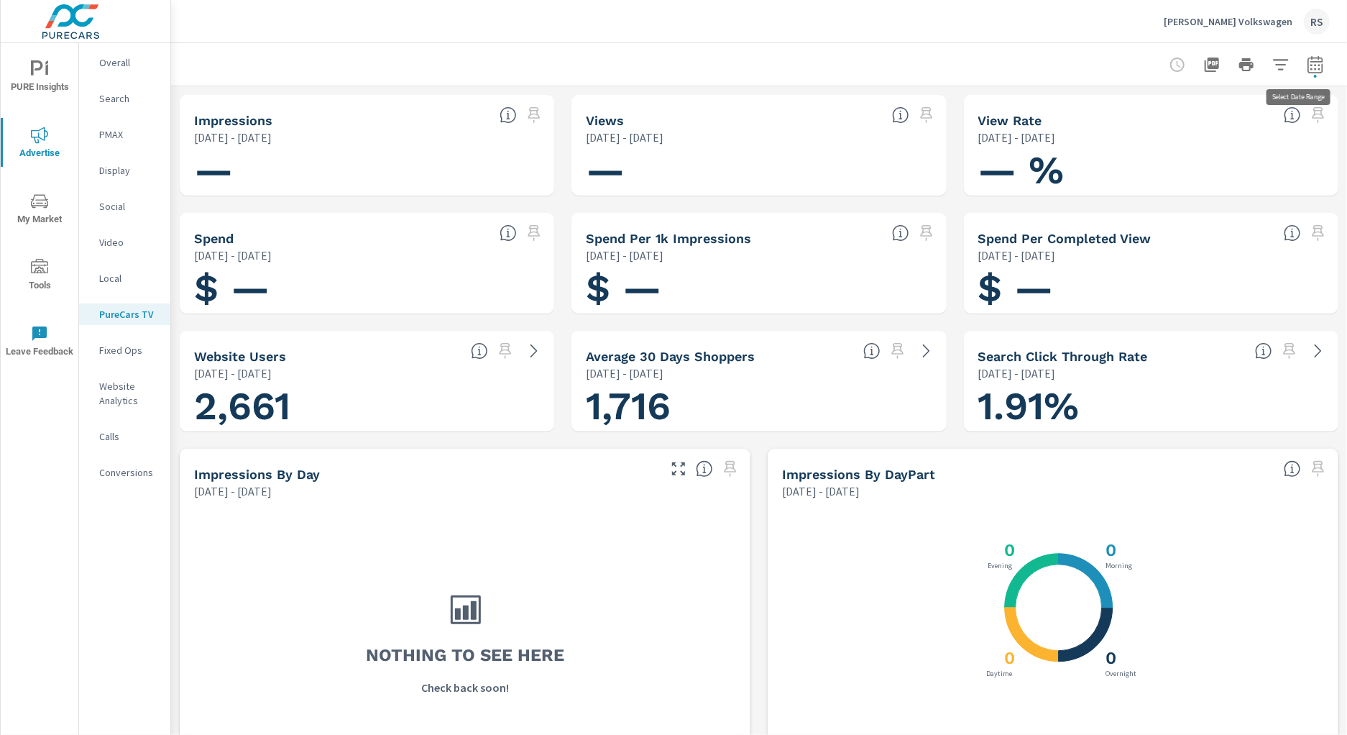
click at [1307, 69] on icon "button" at bounding box center [1315, 64] width 17 height 17
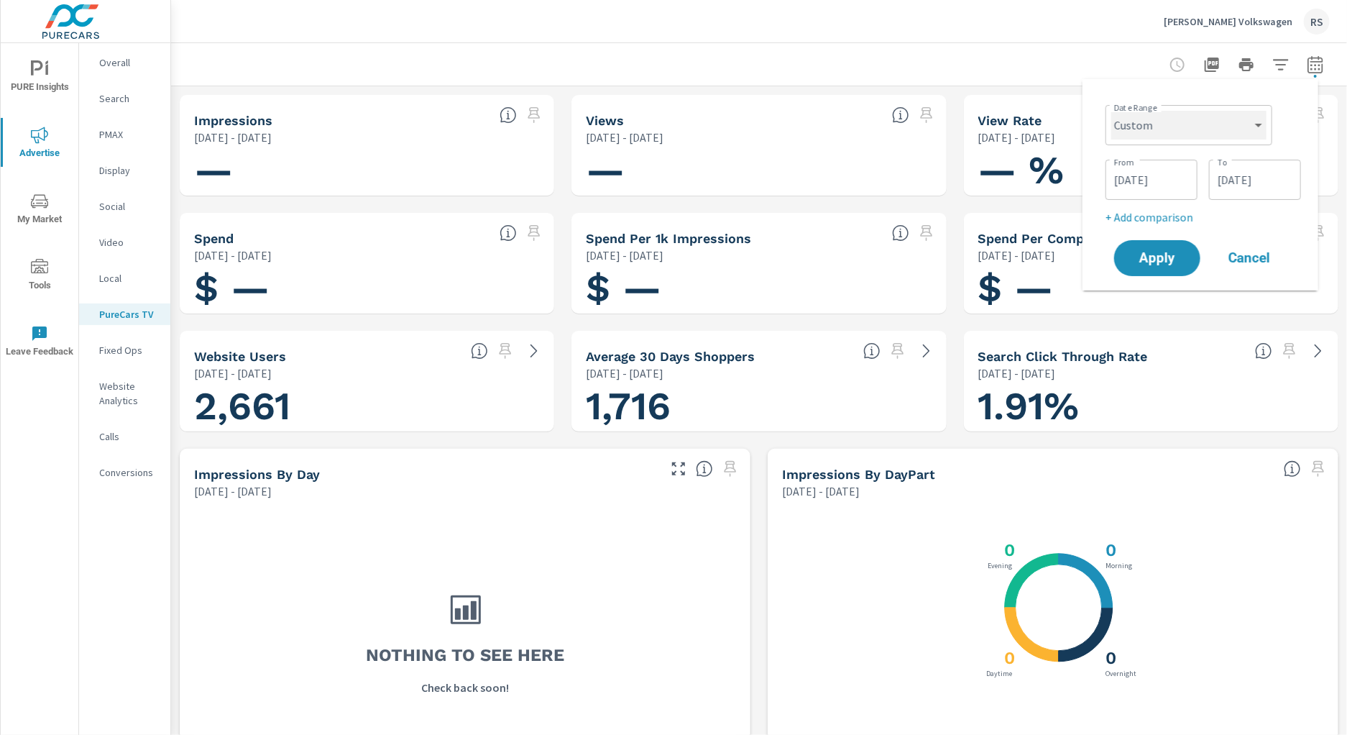
click at [1195, 137] on select "Custom [DATE] Last week Last 7 days Last 14 days Last 30 days Last 45 days Last…" at bounding box center [1188, 125] width 155 height 29
click at [1157, 180] on input "[DATE]" at bounding box center [1151, 179] width 81 height 29
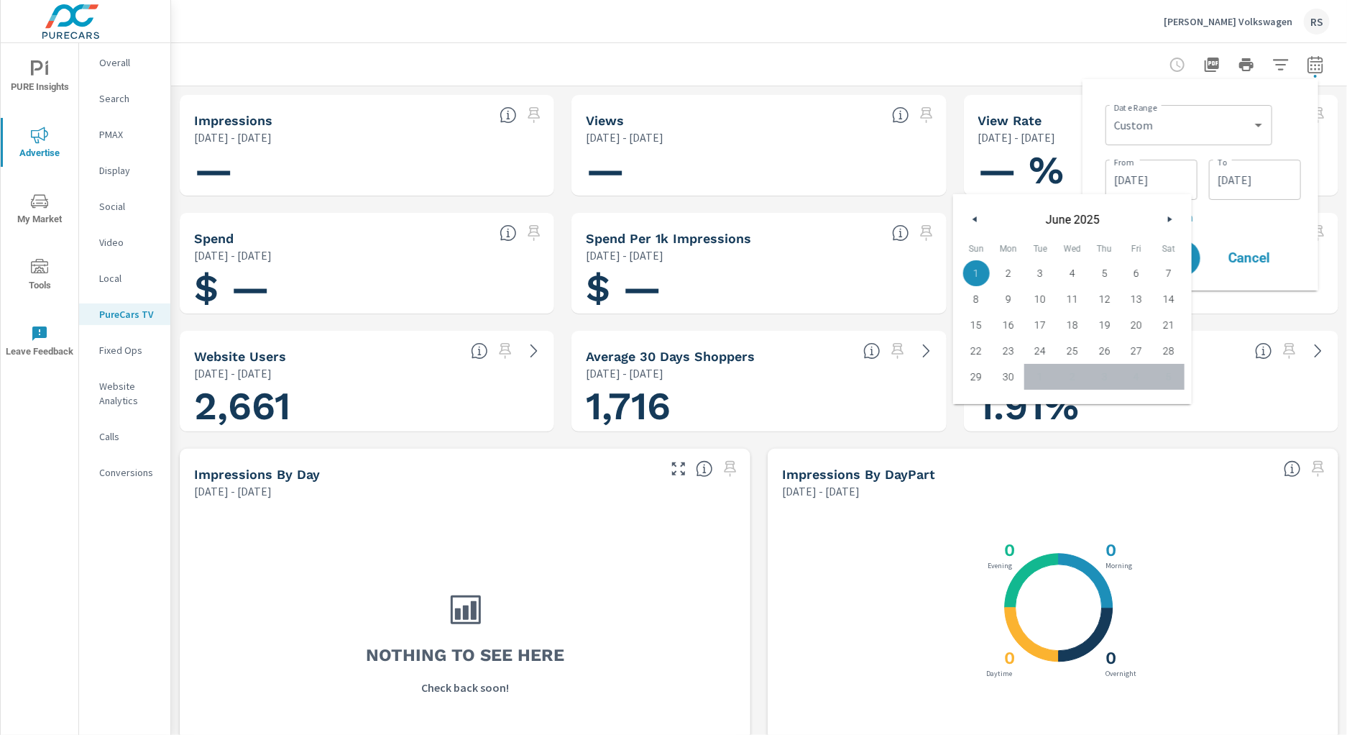
click at [978, 219] on button "button" at bounding box center [975, 219] width 17 height 17
click at [1102, 276] on span "1" at bounding box center [1104, 273] width 32 height 19
type input "[DATE]"
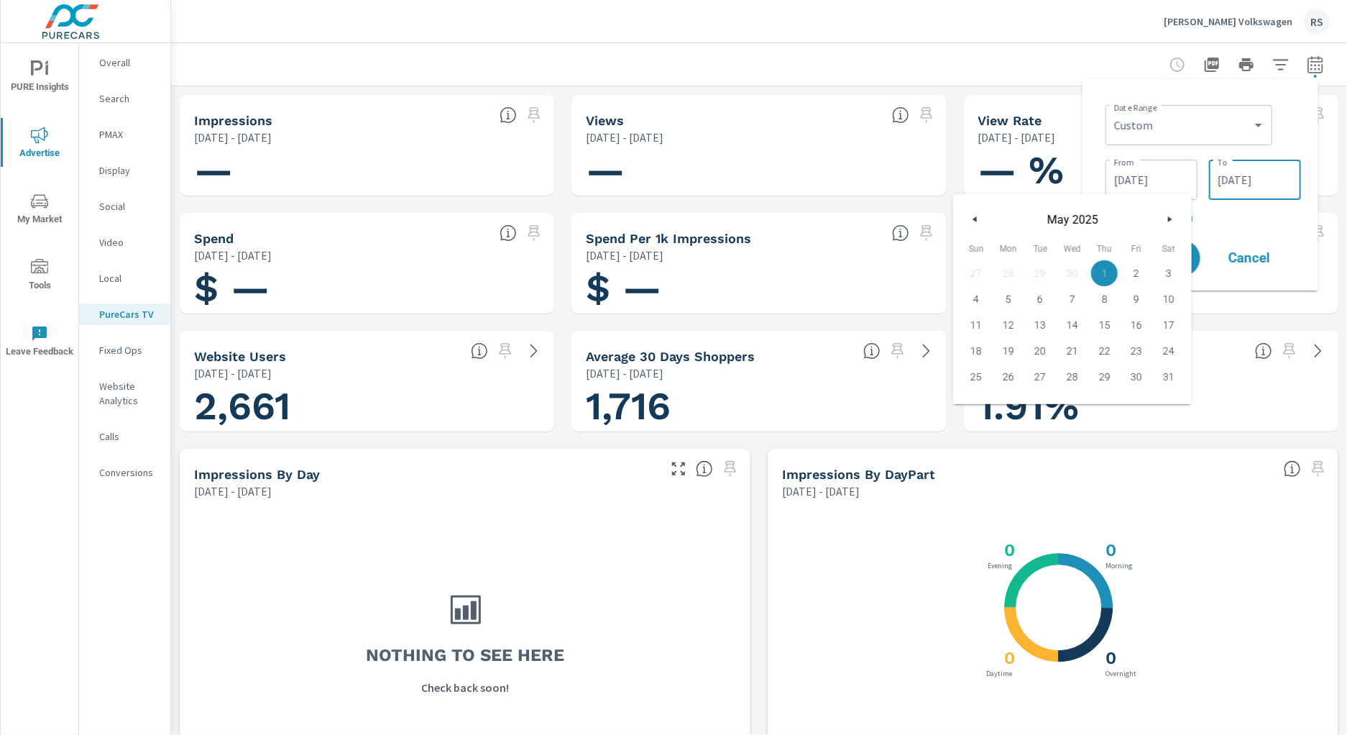
click at [1246, 185] on input "[DATE]" at bounding box center [1255, 179] width 81 height 29
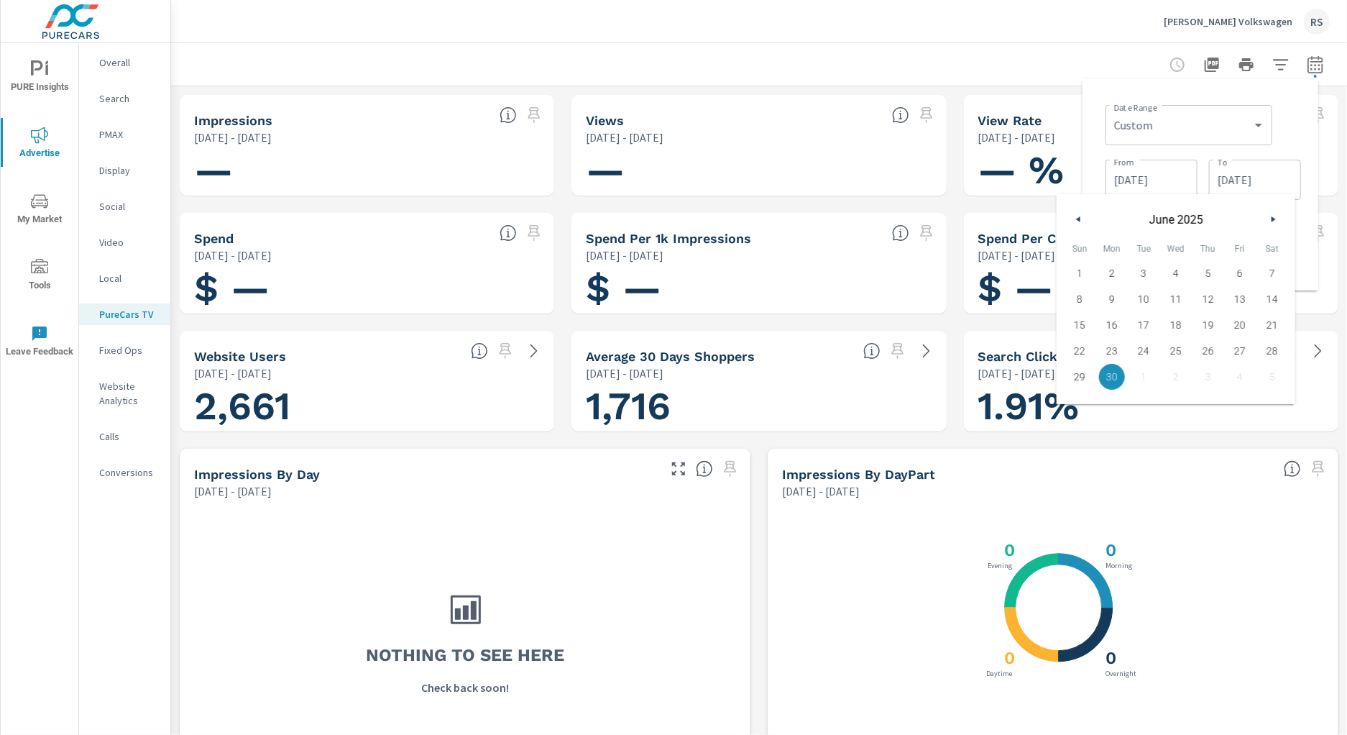
click at [1079, 222] on button "button" at bounding box center [1078, 219] width 17 height 17
click at [1272, 373] on span "31" at bounding box center [1272, 376] width 32 height 19
type input "[DATE]"
click at [1308, 216] on div "Date Range Custom [DATE] Last week Last 7 days Last 14 days Last 30 days Last 4…" at bounding box center [1201, 184] width 236 height 211
click at [1118, 261] on button "Apply" at bounding box center [1157, 257] width 89 height 37
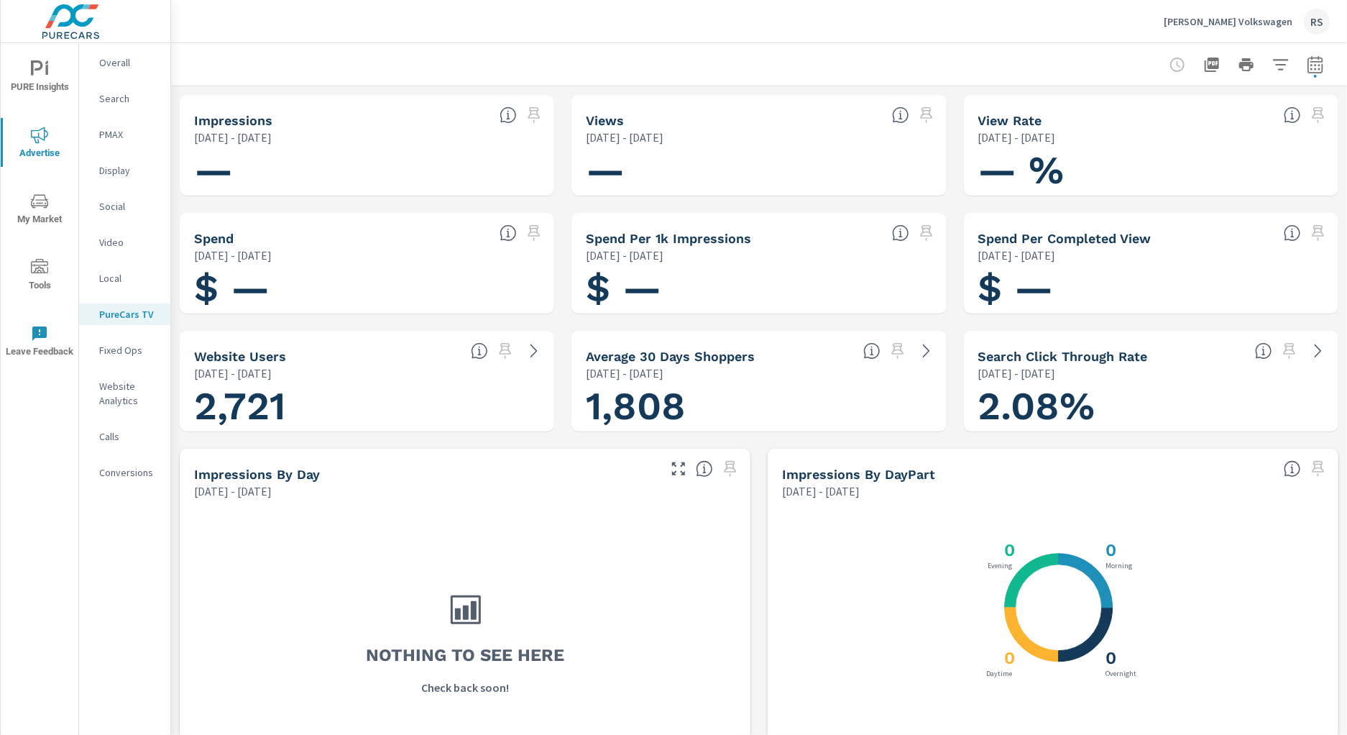
click at [1307, 66] on icon "button" at bounding box center [1315, 64] width 17 height 17
click at [1167, 178] on input "[DATE]" at bounding box center [1151, 179] width 81 height 29
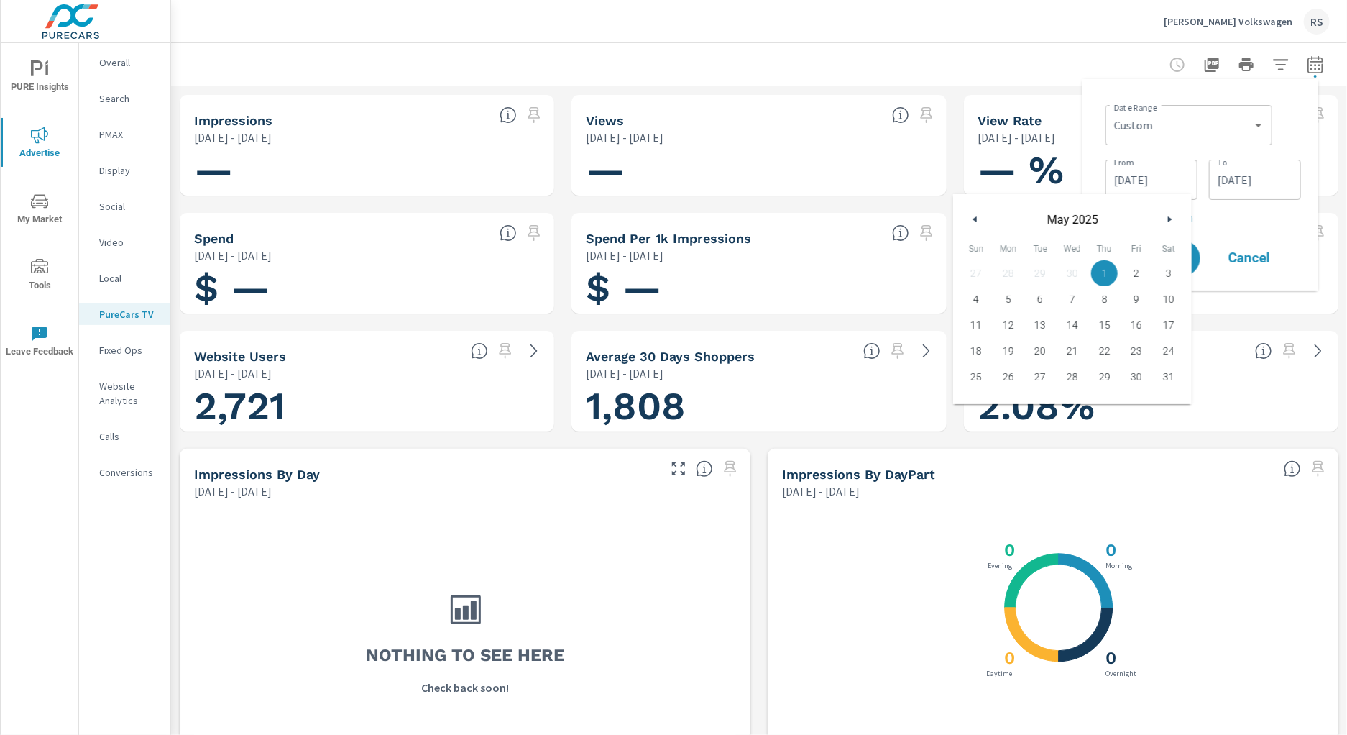
click at [965, 219] on div "[DATE]" at bounding box center [1072, 215] width 239 height 43
click at [966, 219] on div "[DATE]" at bounding box center [1072, 215] width 239 height 43
click at [976, 220] on button "button" at bounding box center [975, 219] width 17 height 17
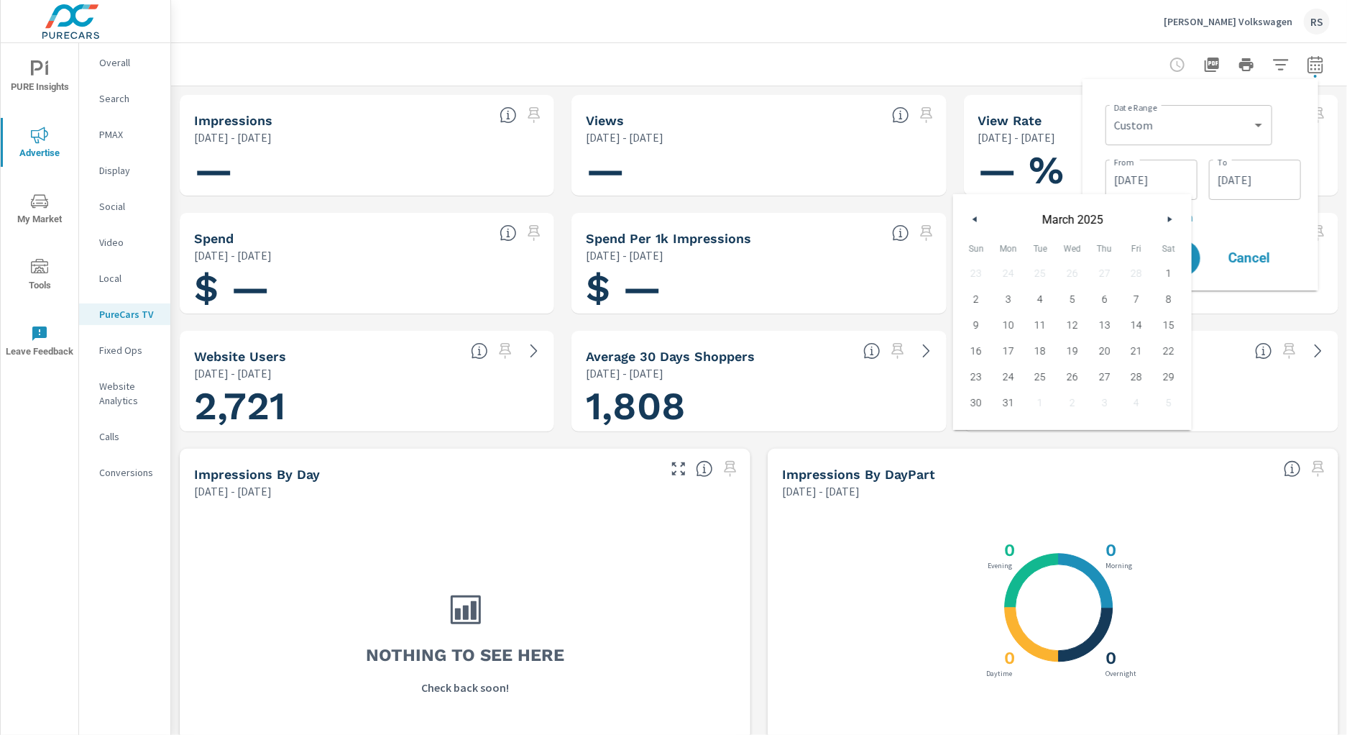
click at [976, 220] on button "button" at bounding box center [975, 219] width 17 height 17
click at [1078, 270] on span "1" at bounding box center [1073, 273] width 32 height 19
type input "[DATE]"
click at [1262, 175] on input "[DATE]" at bounding box center [1255, 179] width 81 height 29
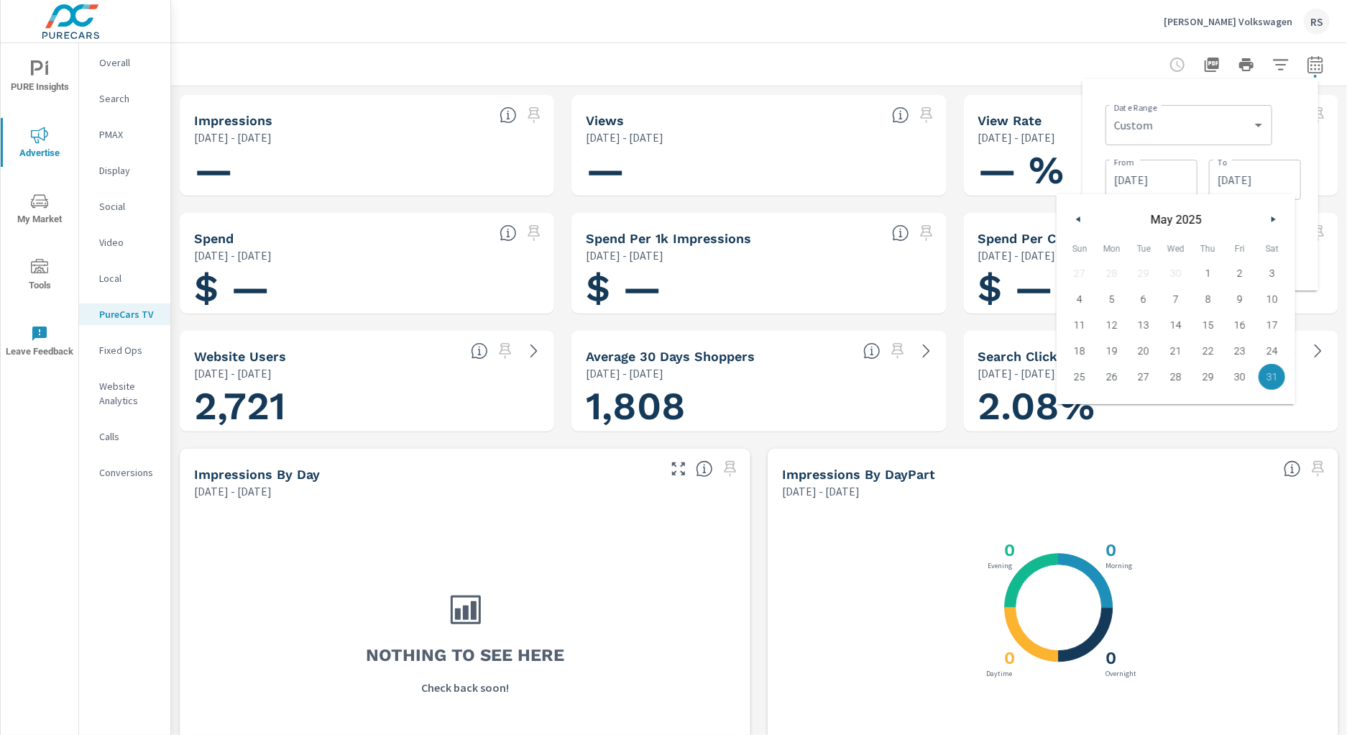
click at [1272, 213] on button "button" at bounding box center [1272, 219] width 17 height 17
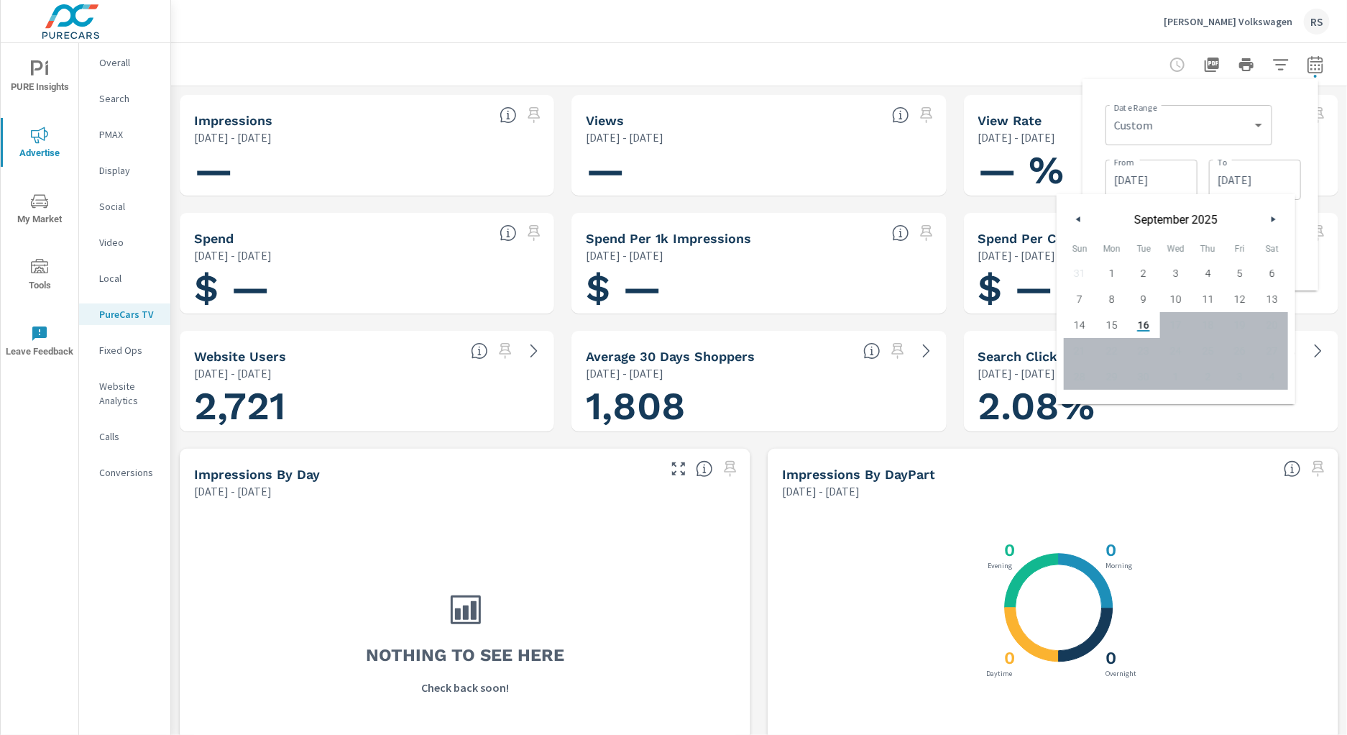
click at [1111, 320] on span "15" at bounding box center [1112, 325] width 32 height 19
type input "[DATE]"
click at [1306, 183] on div "Date Range Custom [DATE] Last week Last 7 days Last 14 days Last 30 days Last 4…" at bounding box center [1200, 185] width 213 height 188
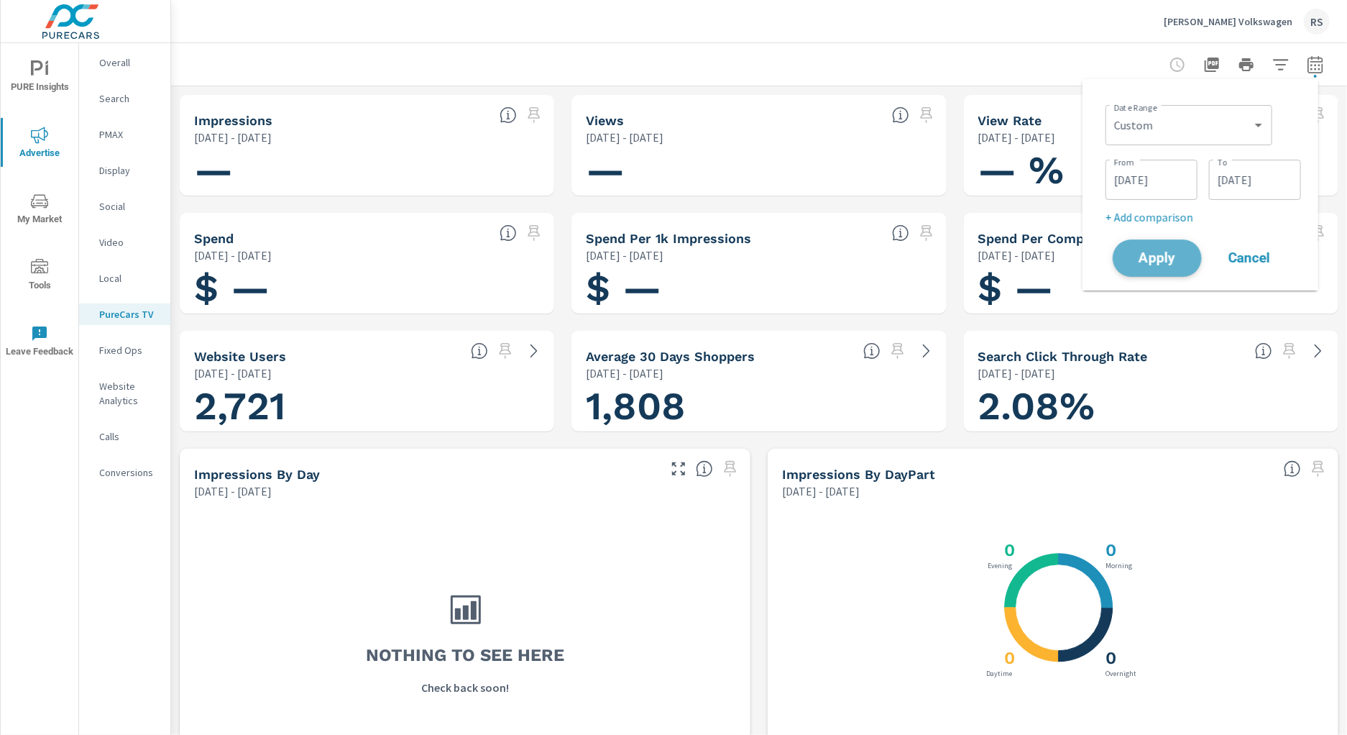
click at [1148, 260] on span "Apply" at bounding box center [1157, 259] width 59 height 14
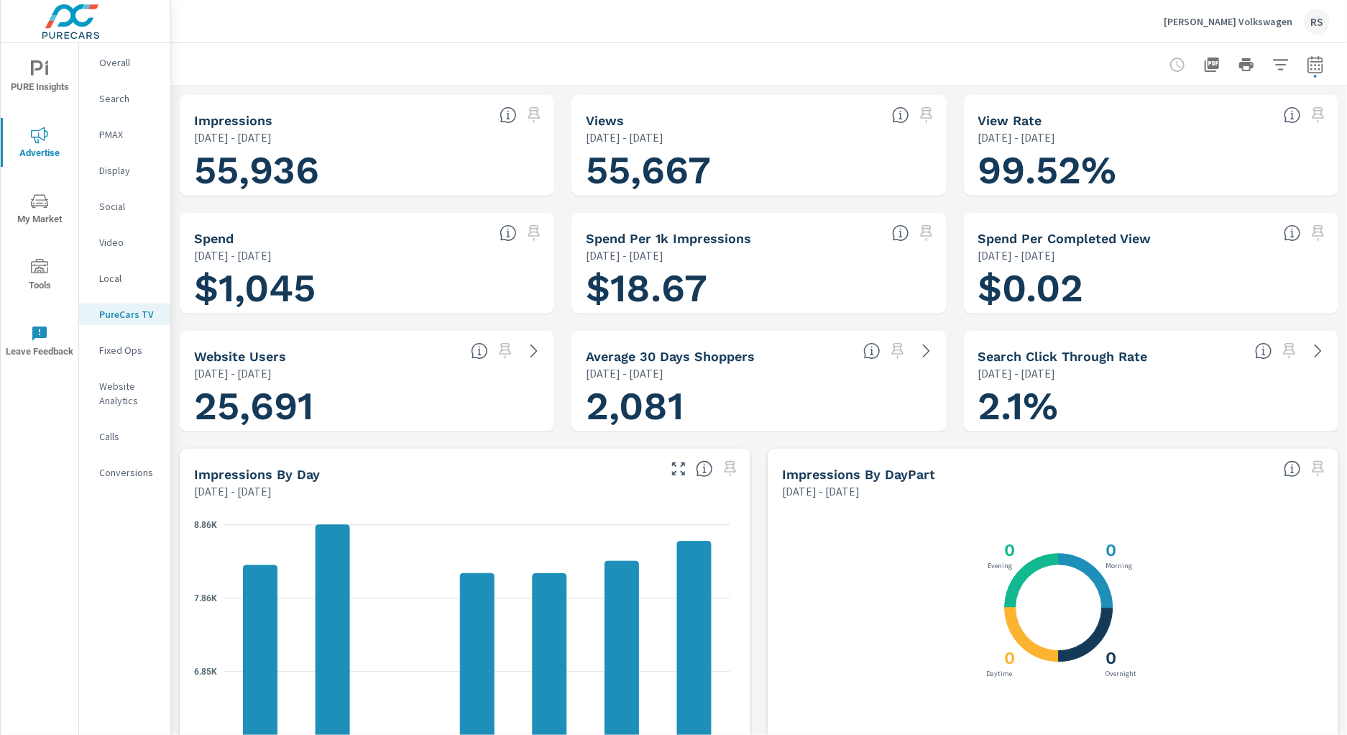
click at [1310, 65] on icon "button" at bounding box center [1314, 67] width 9 height 6
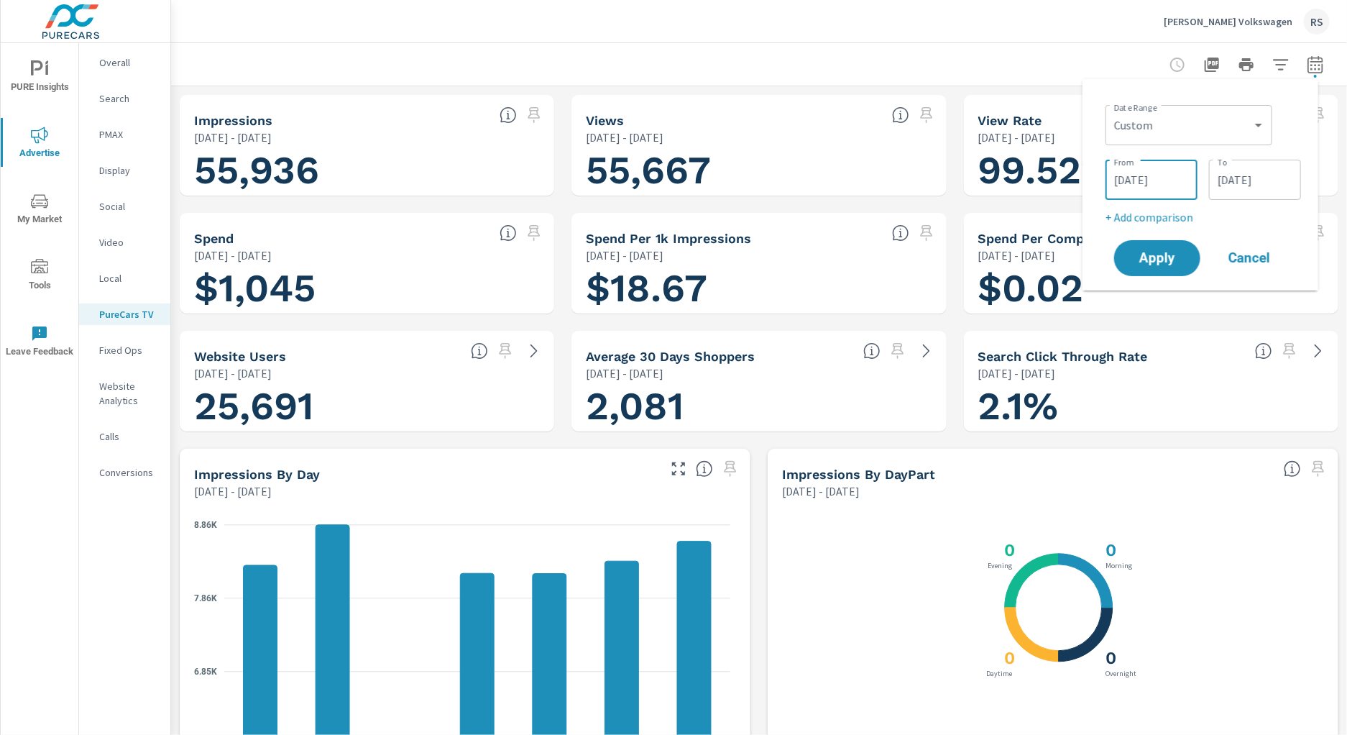
click at [1175, 168] on input "[DATE]" at bounding box center [1151, 179] width 81 height 29
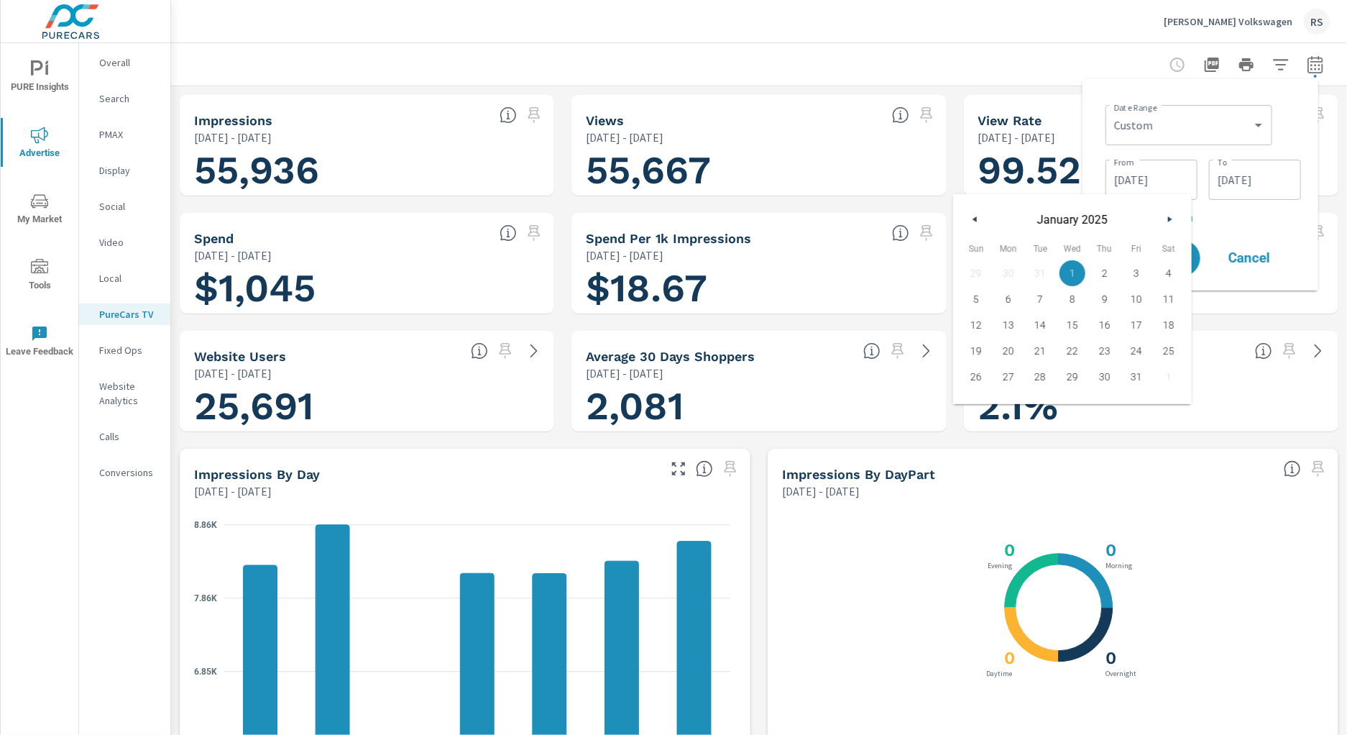
click at [973, 215] on button "button" at bounding box center [975, 219] width 17 height 17
click at [1039, 267] on span "1" at bounding box center [1040, 273] width 32 height 19
type input "[DATE]"
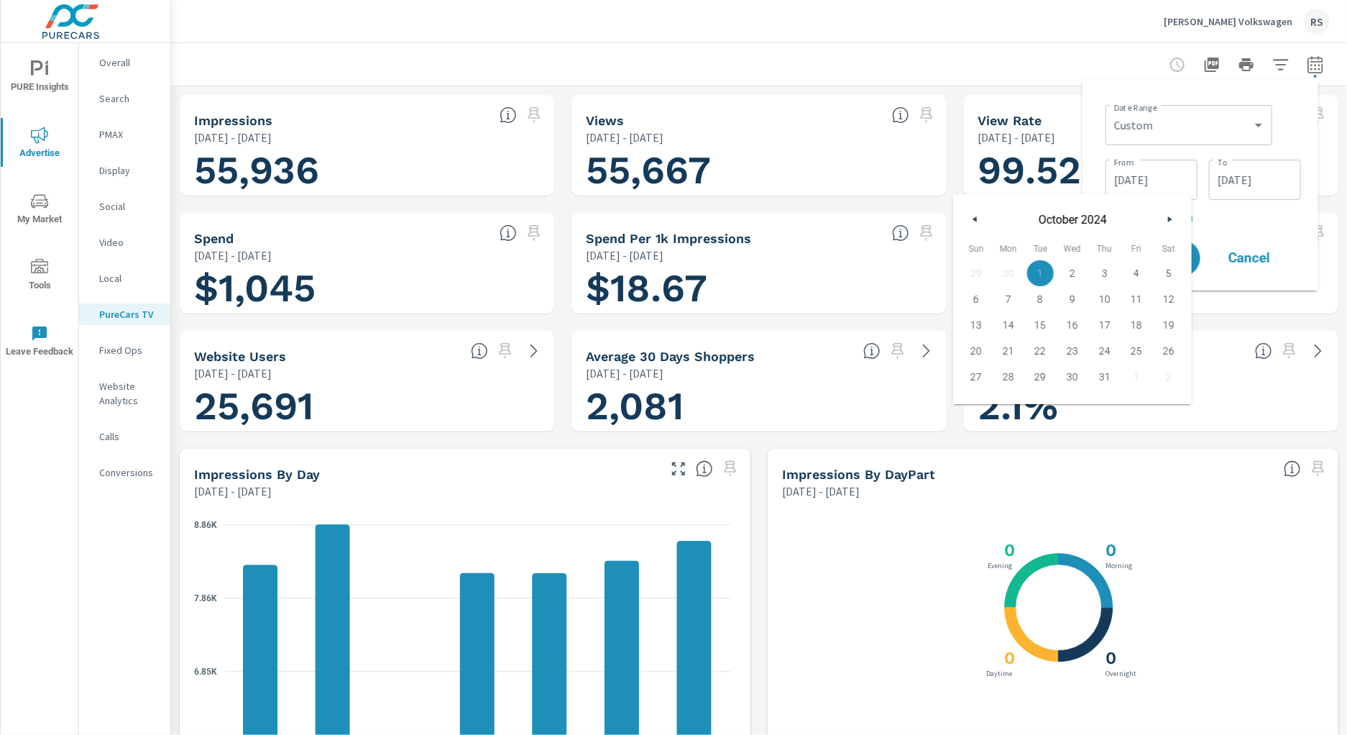
click at [1253, 224] on p "+ Add comparison" at bounding box center [1204, 216] width 196 height 17
select select "Previous period"
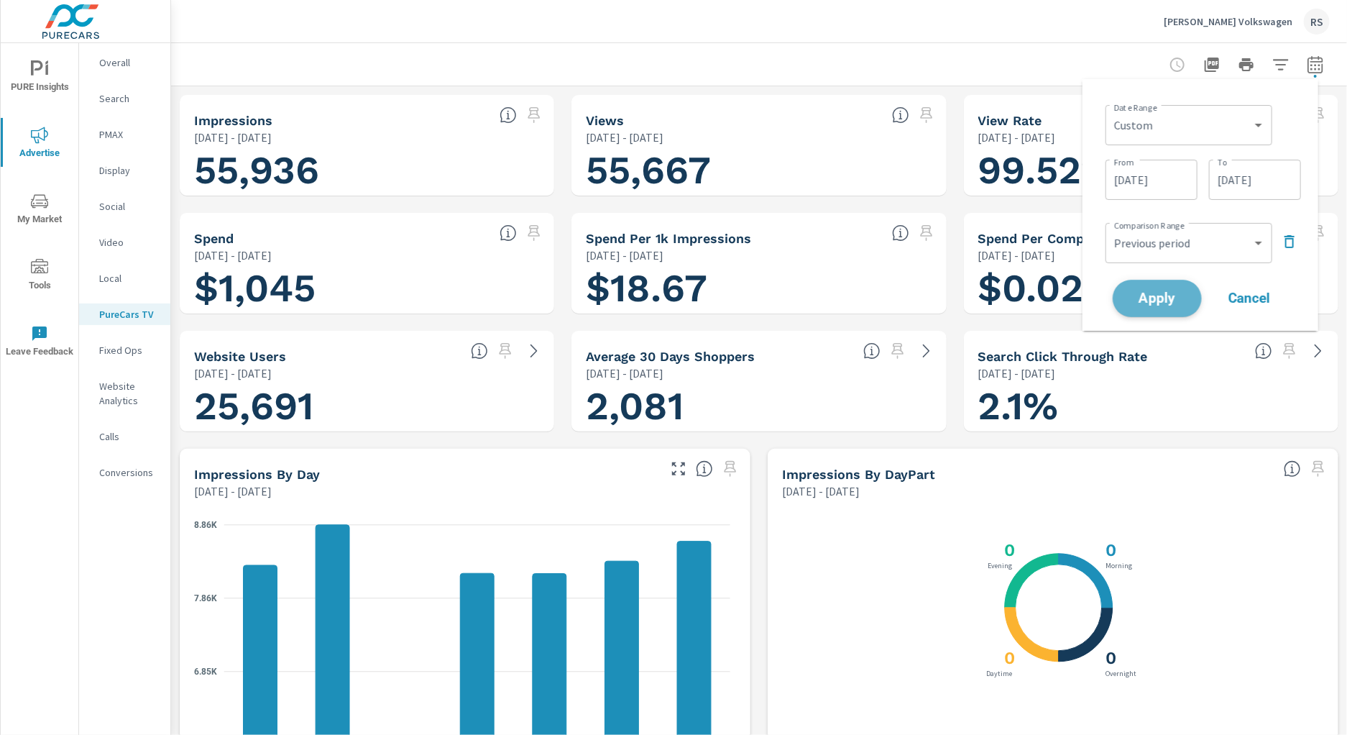
click at [1157, 298] on span "Apply" at bounding box center [1157, 299] width 59 height 14
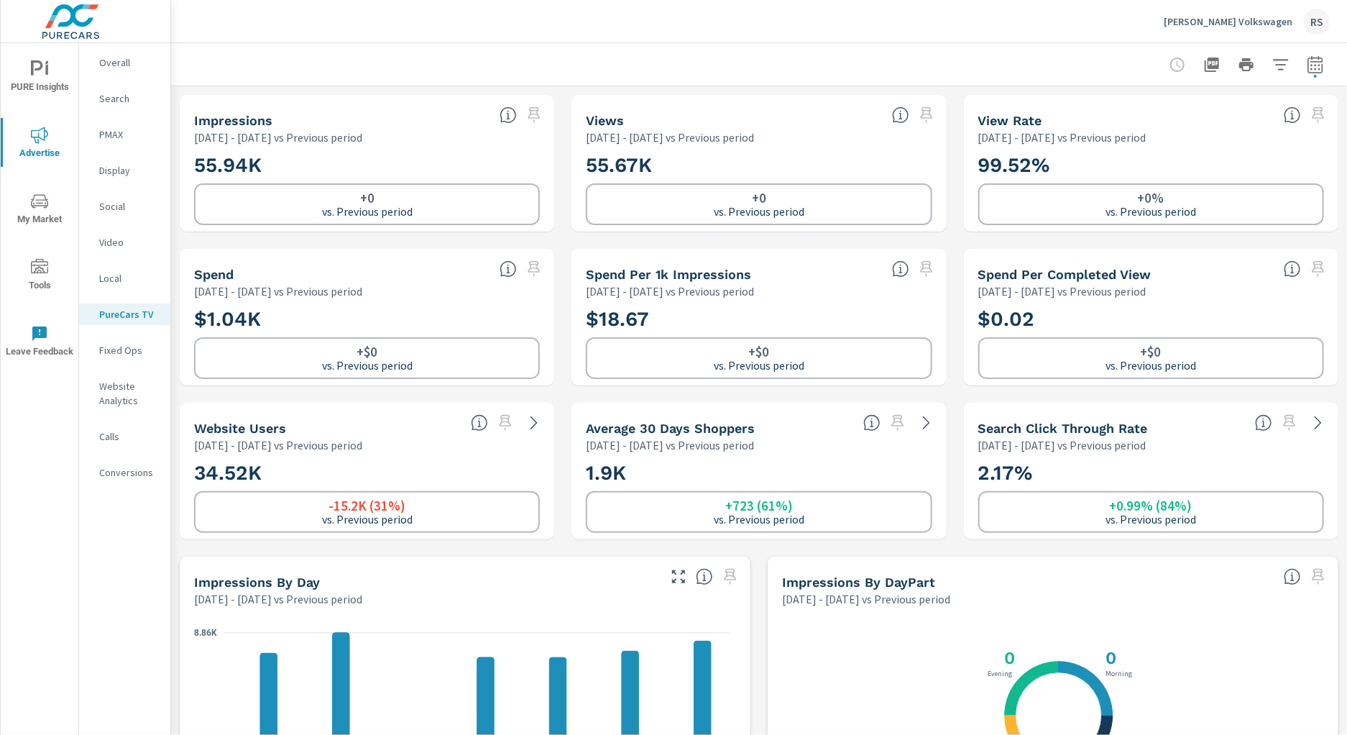
click at [1310, 69] on icon "button" at bounding box center [1315, 64] width 17 height 17
select select "Previous period"
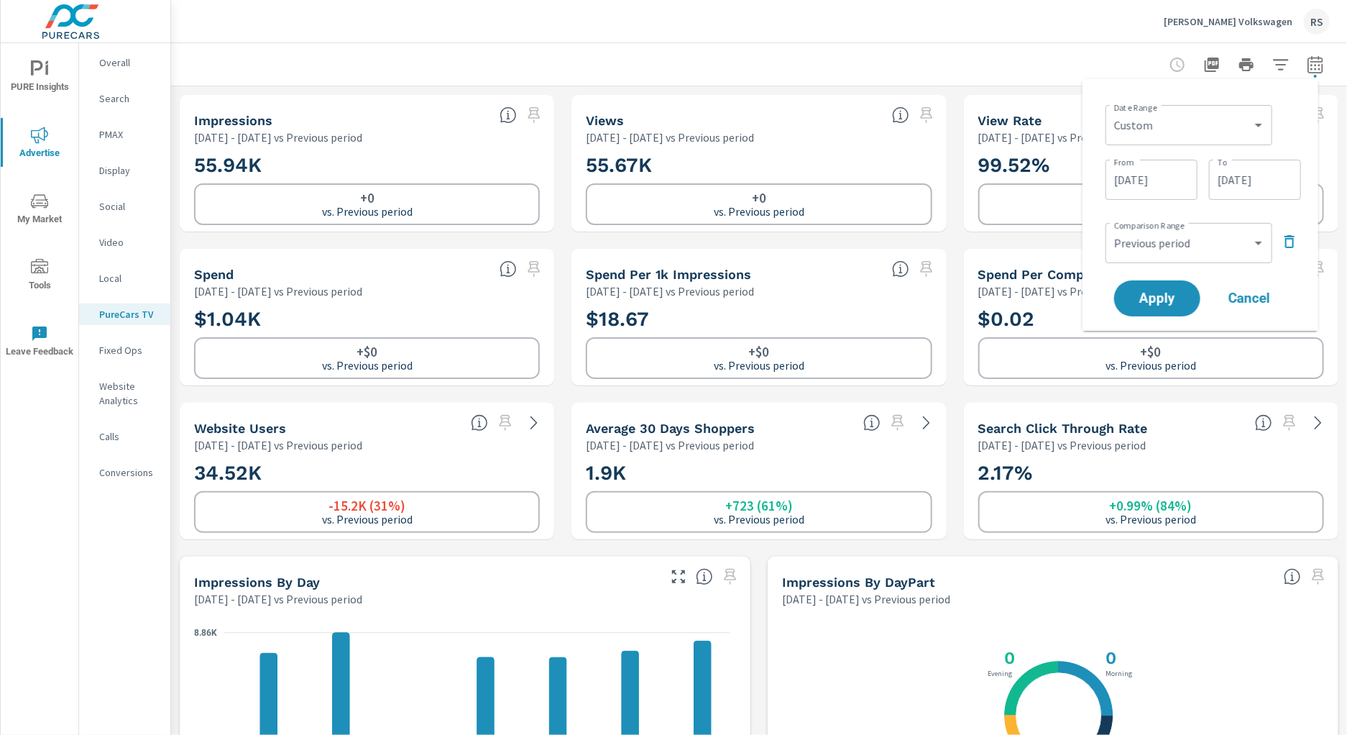
click at [1293, 230] on button "button" at bounding box center [1289, 241] width 23 height 23
click at [1156, 248] on button "Apply" at bounding box center [1157, 257] width 89 height 37
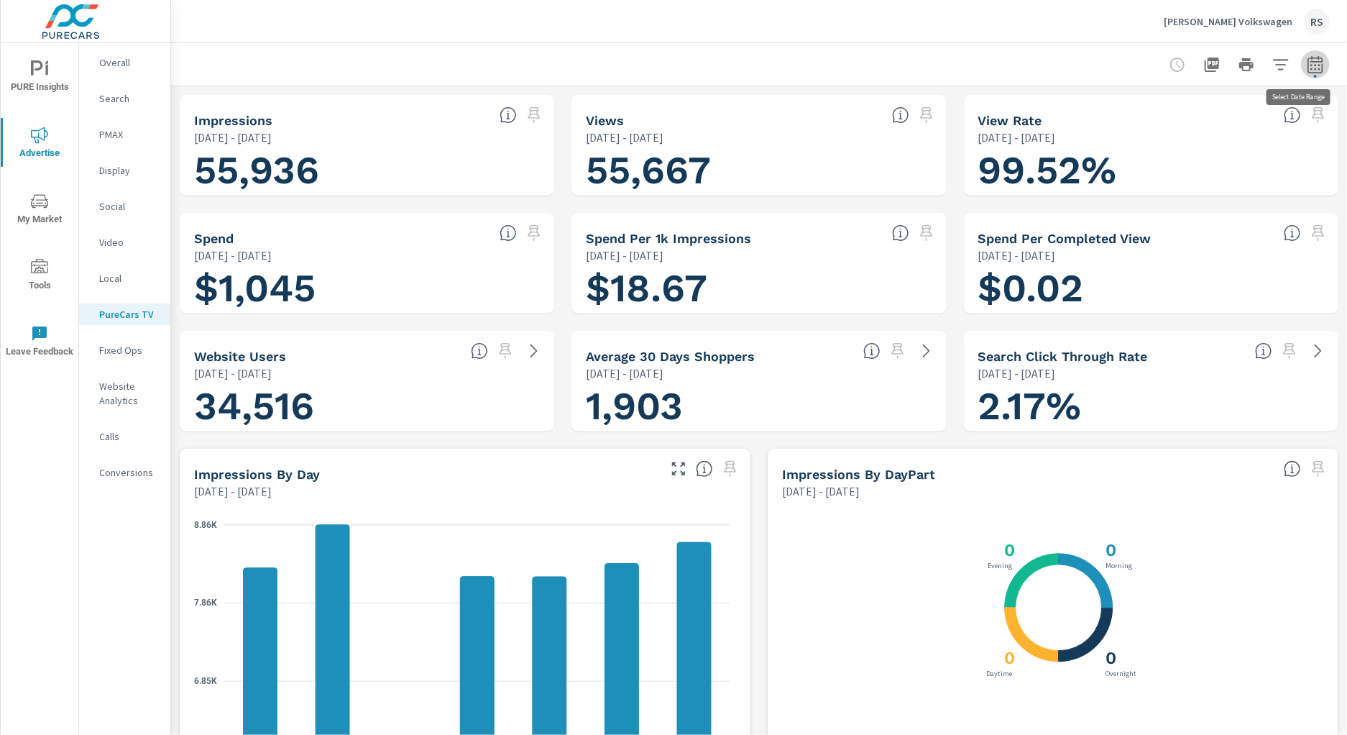
click at [1307, 68] on icon "button" at bounding box center [1315, 64] width 17 height 17
